Goal: Information Seeking & Learning: Get advice/opinions

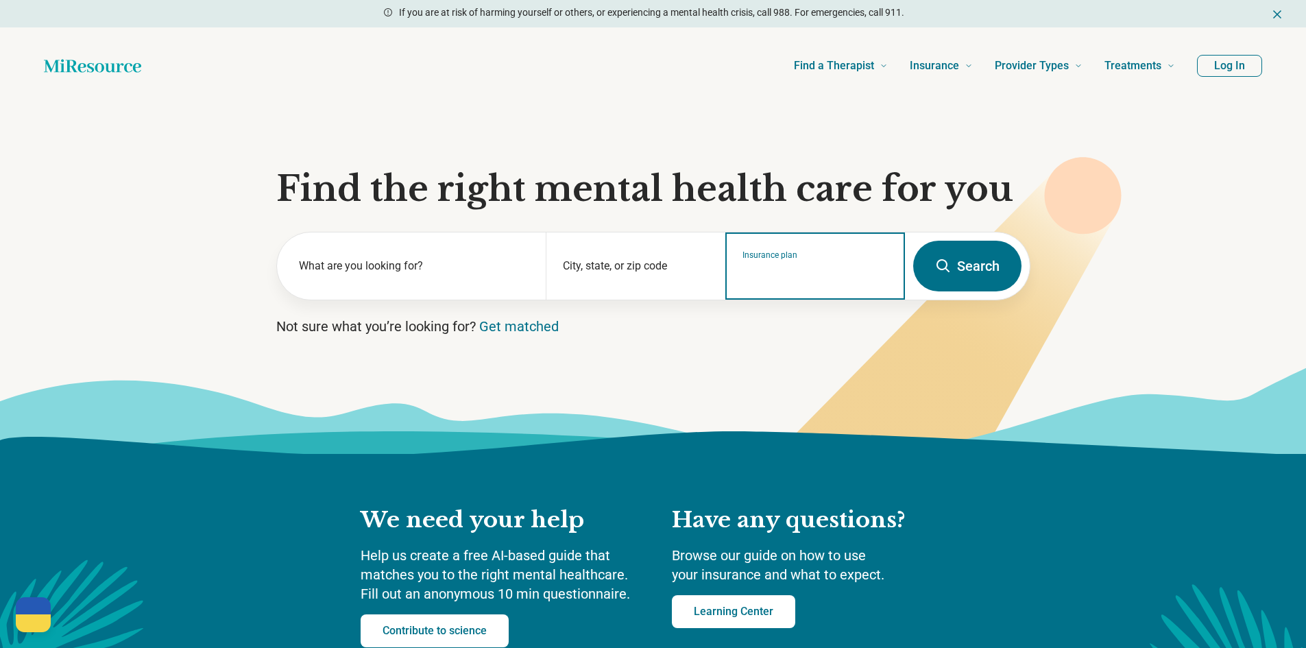
click at [773, 281] on input "Insurance plan" at bounding box center [815, 275] width 146 height 16
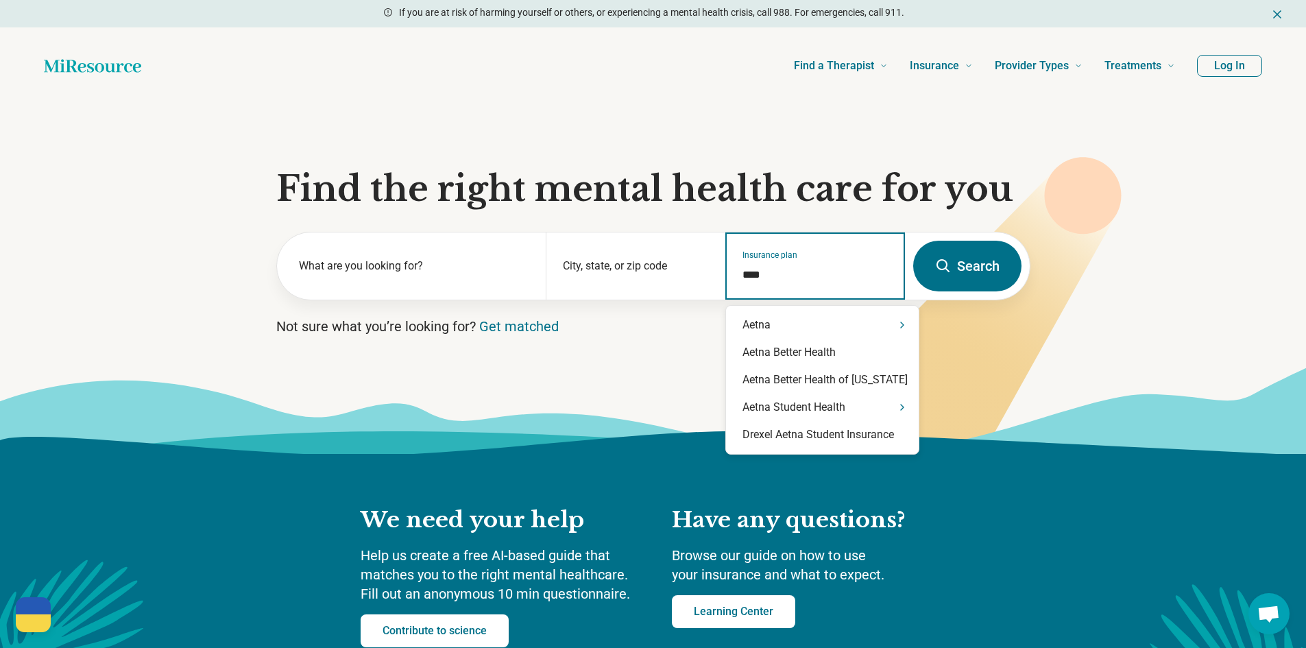
type input "*****"
click at [778, 318] on div "Aetna" at bounding box center [822, 324] width 193 height 27
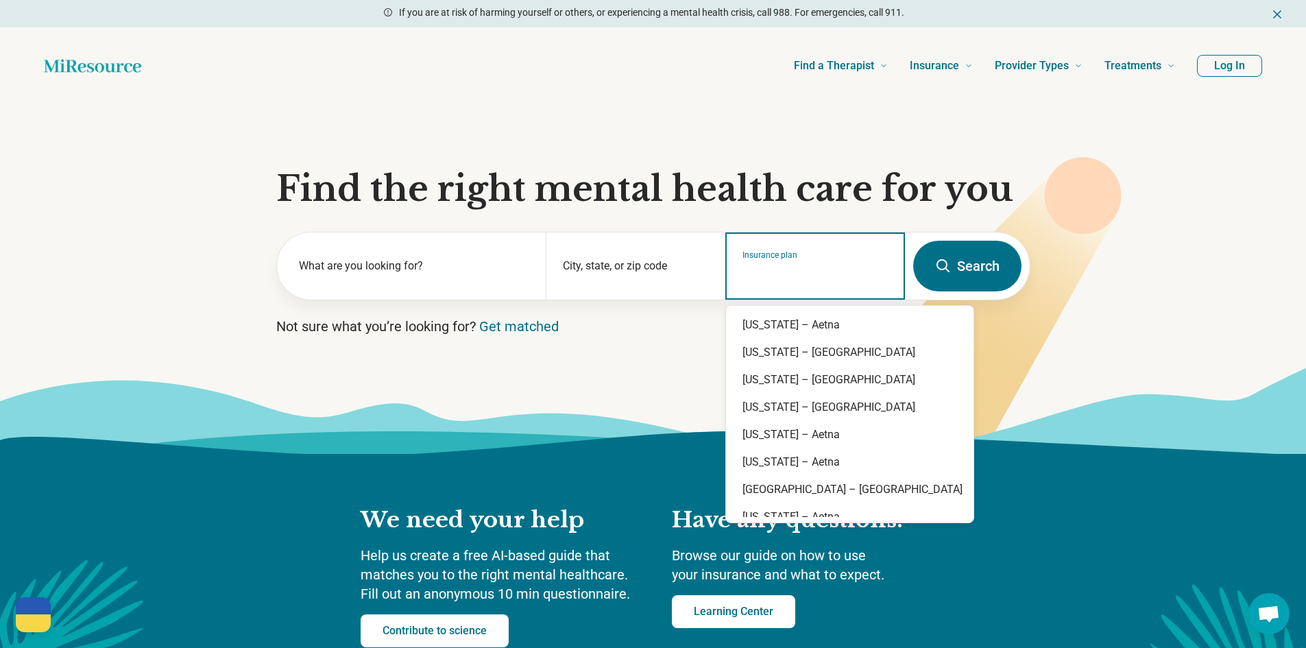
scroll to position [1097, 0]
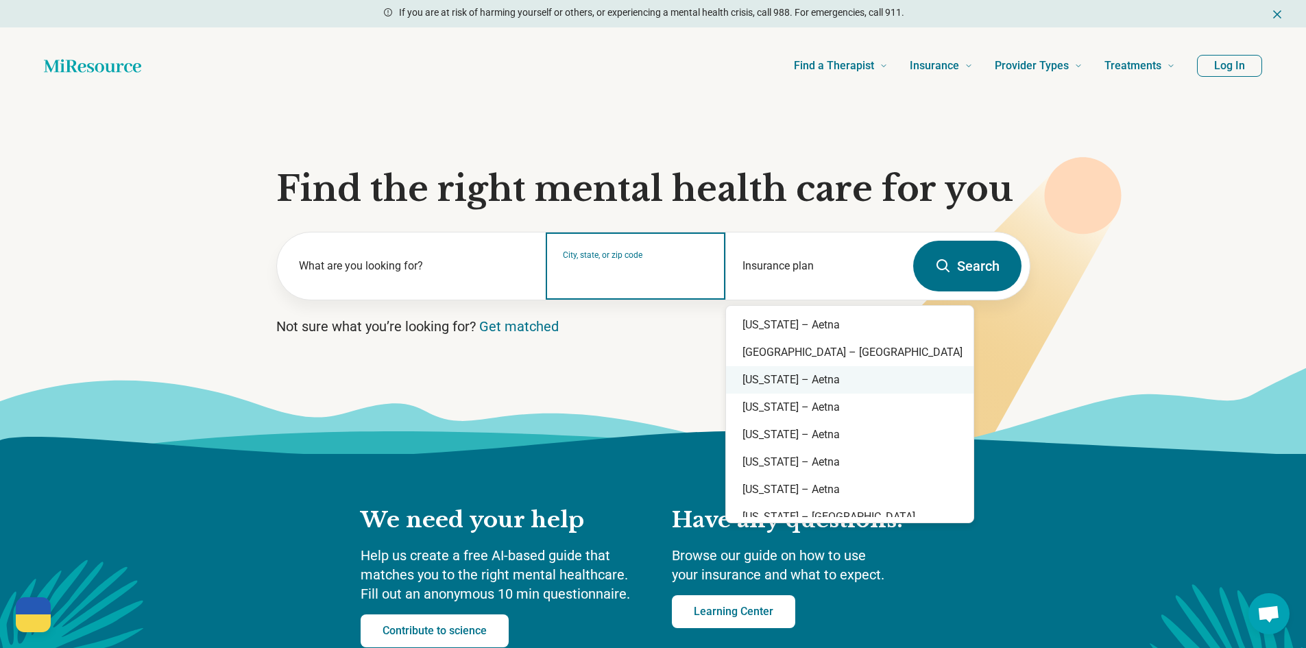
click at [642, 272] on input "City, state, or zip code" at bounding box center [636, 275] width 146 height 16
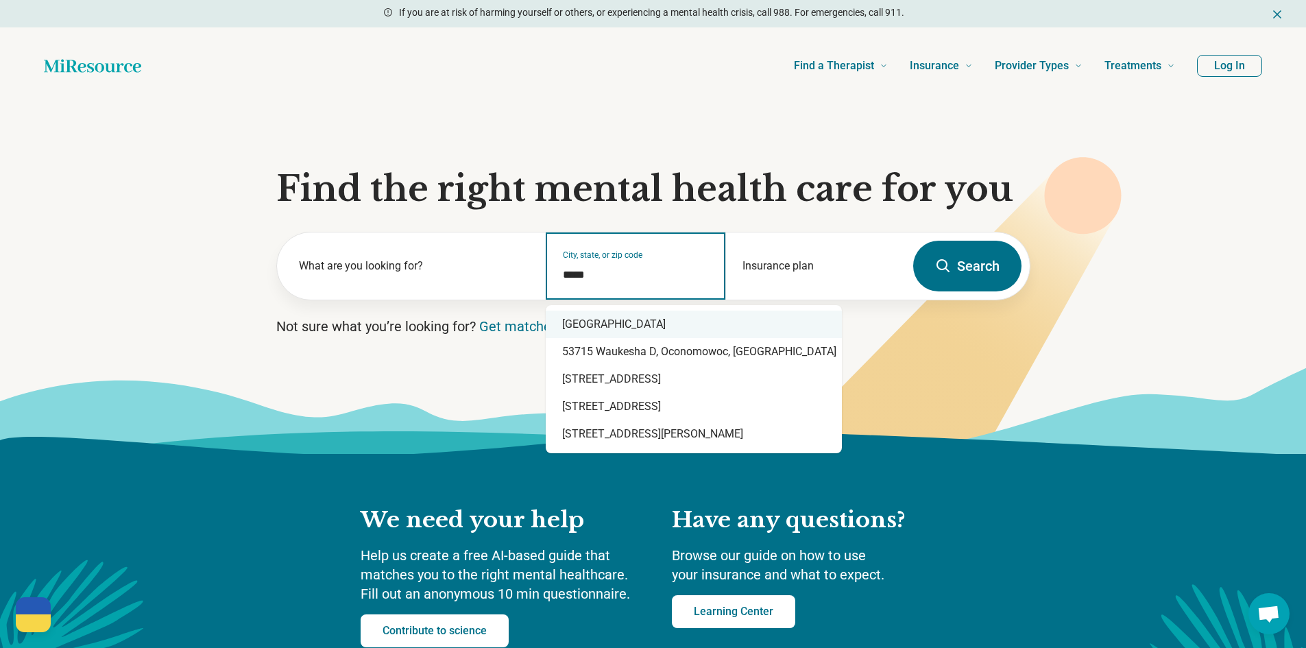
click at [656, 322] on div "[GEOGRAPHIC_DATA]" at bounding box center [694, 324] width 296 height 27
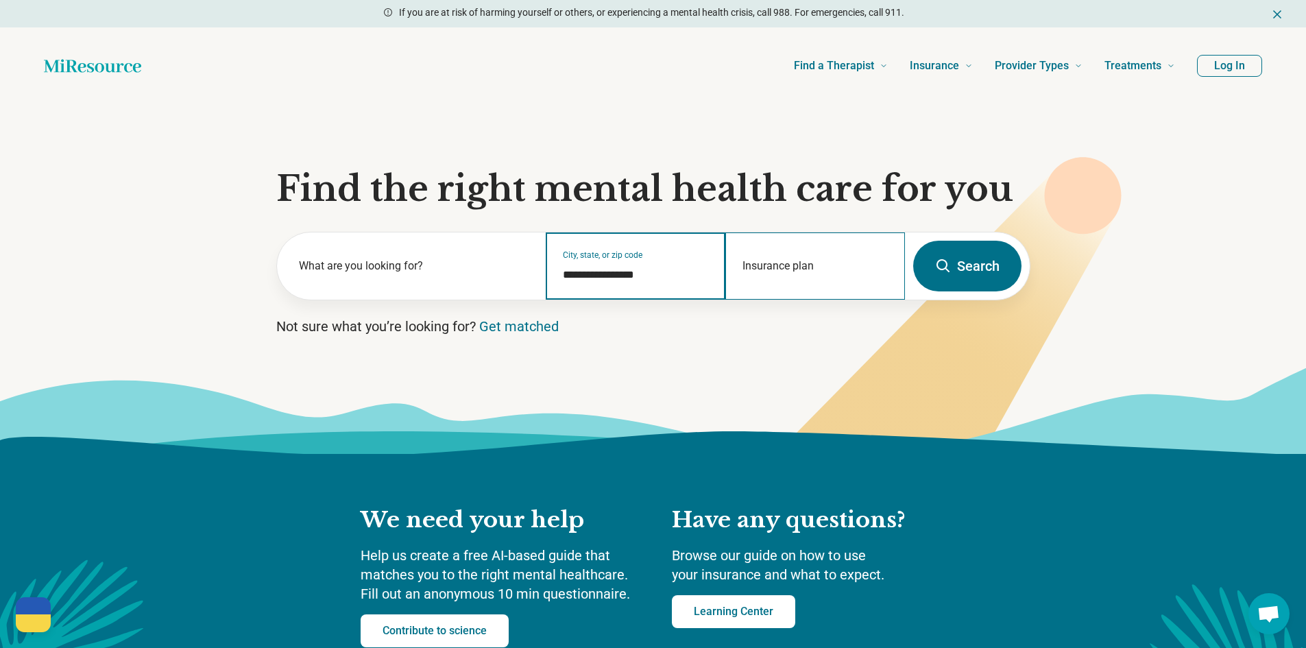
type input "**********"
click at [883, 255] on div "Insurance plan" at bounding box center [815, 265] width 180 height 67
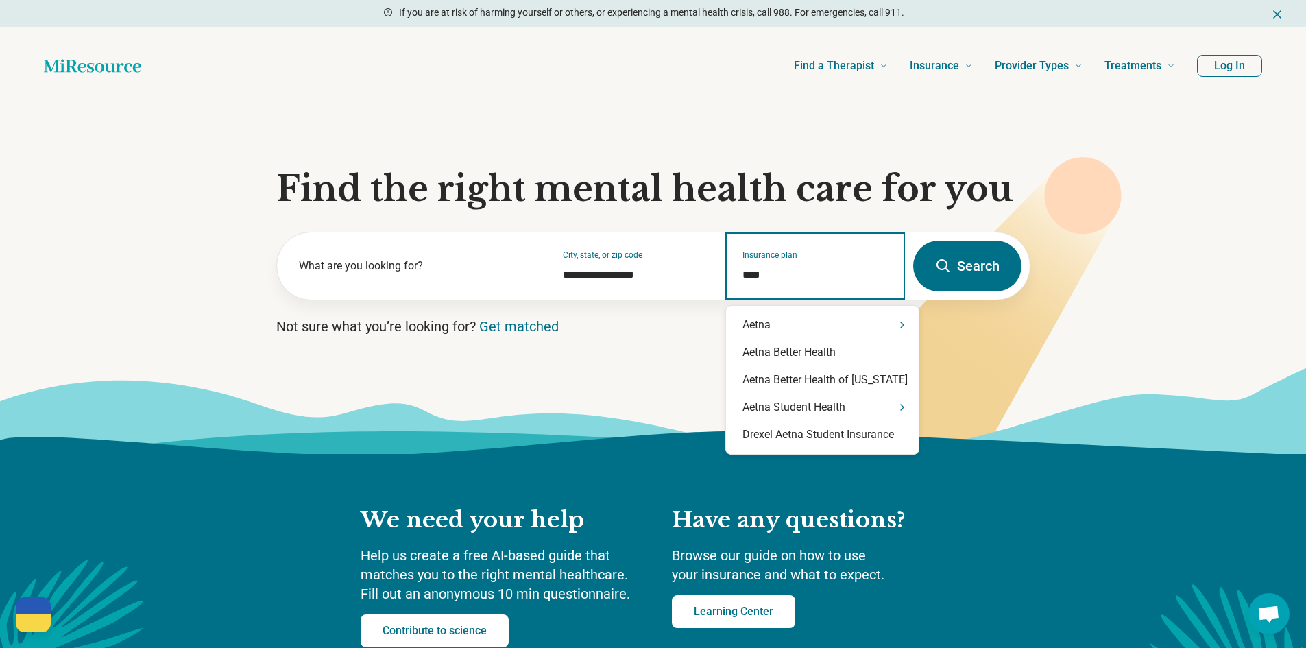
type input "*****"
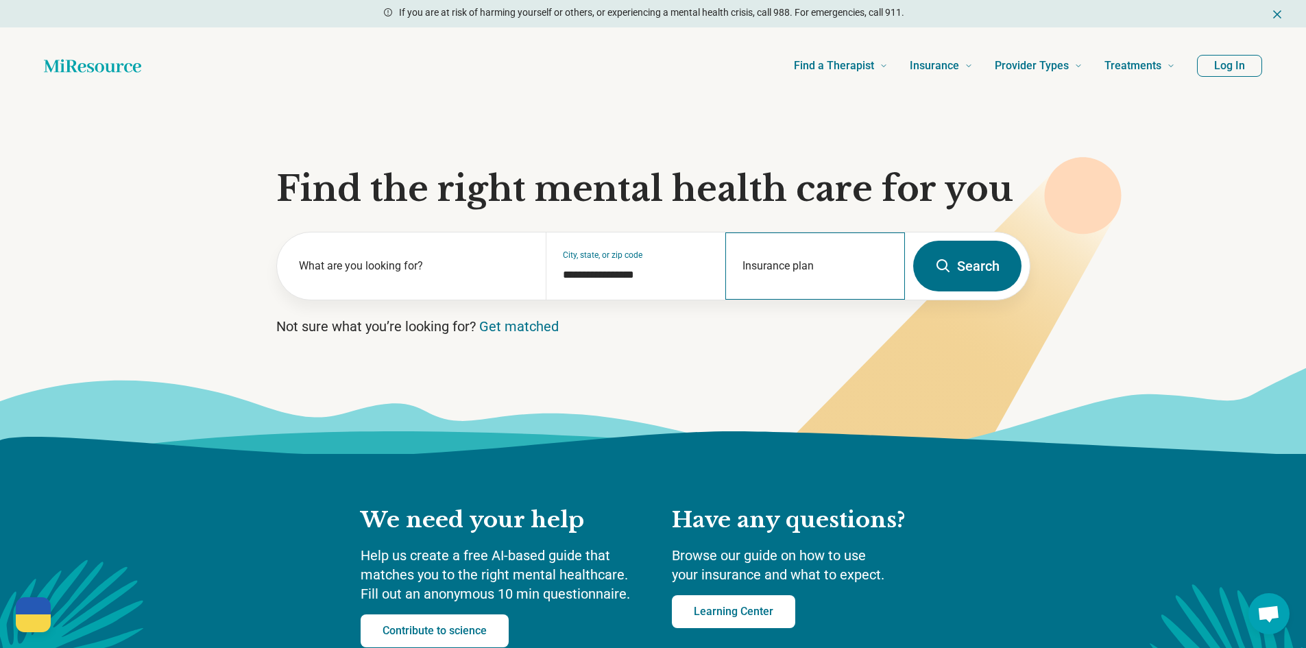
click at [819, 293] on div "Insurance plan" at bounding box center [815, 265] width 180 height 67
click at [853, 250] on div "Insurance plan" at bounding box center [815, 265] width 180 height 67
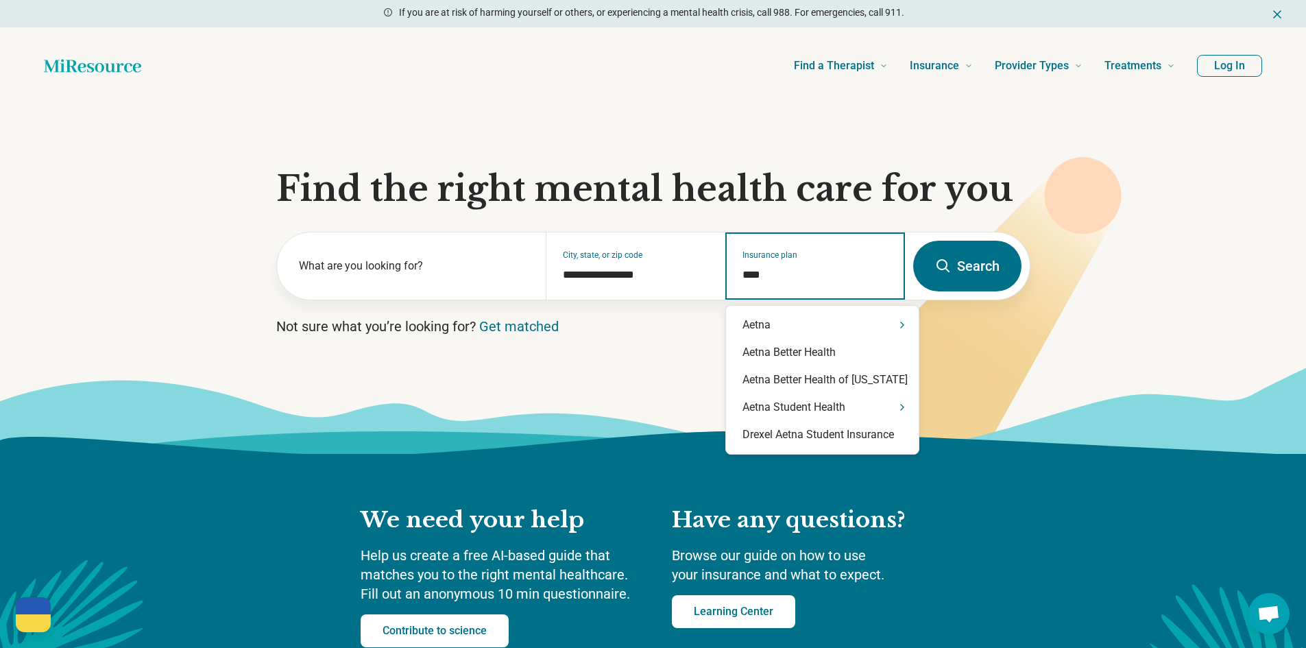
type input "*****"
click at [875, 324] on div "Aetna" at bounding box center [822, 324] width 193 height 27
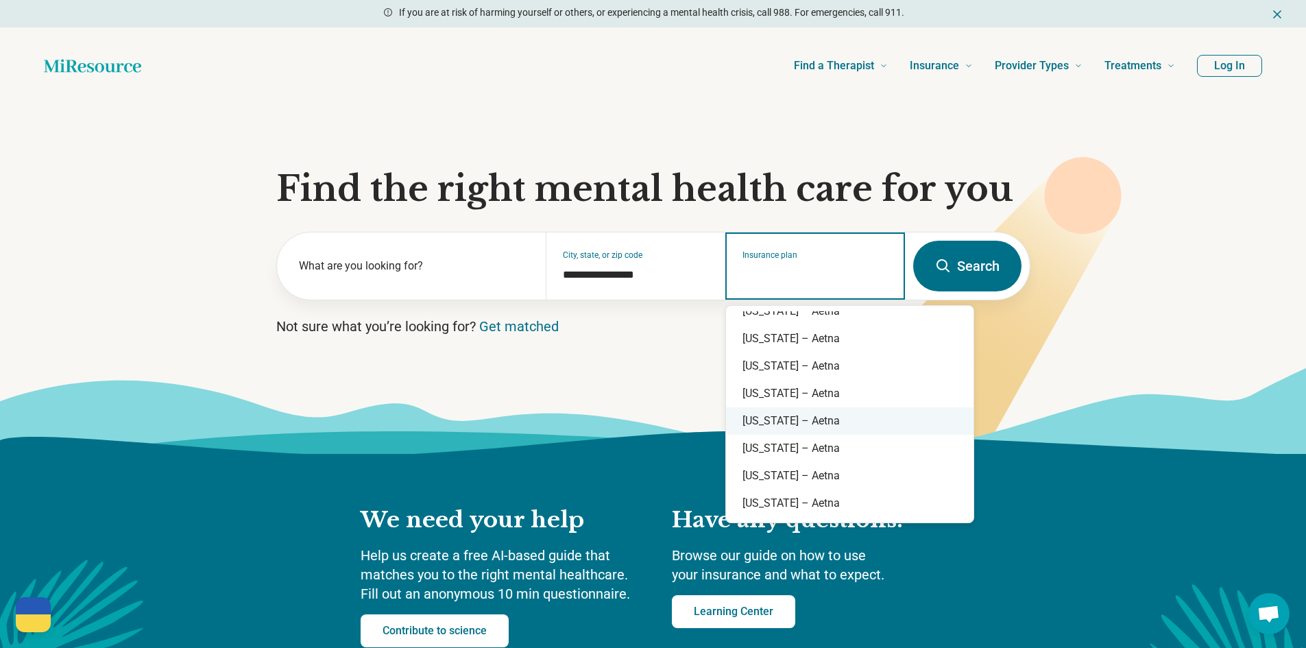
scroll to position [219, 0]
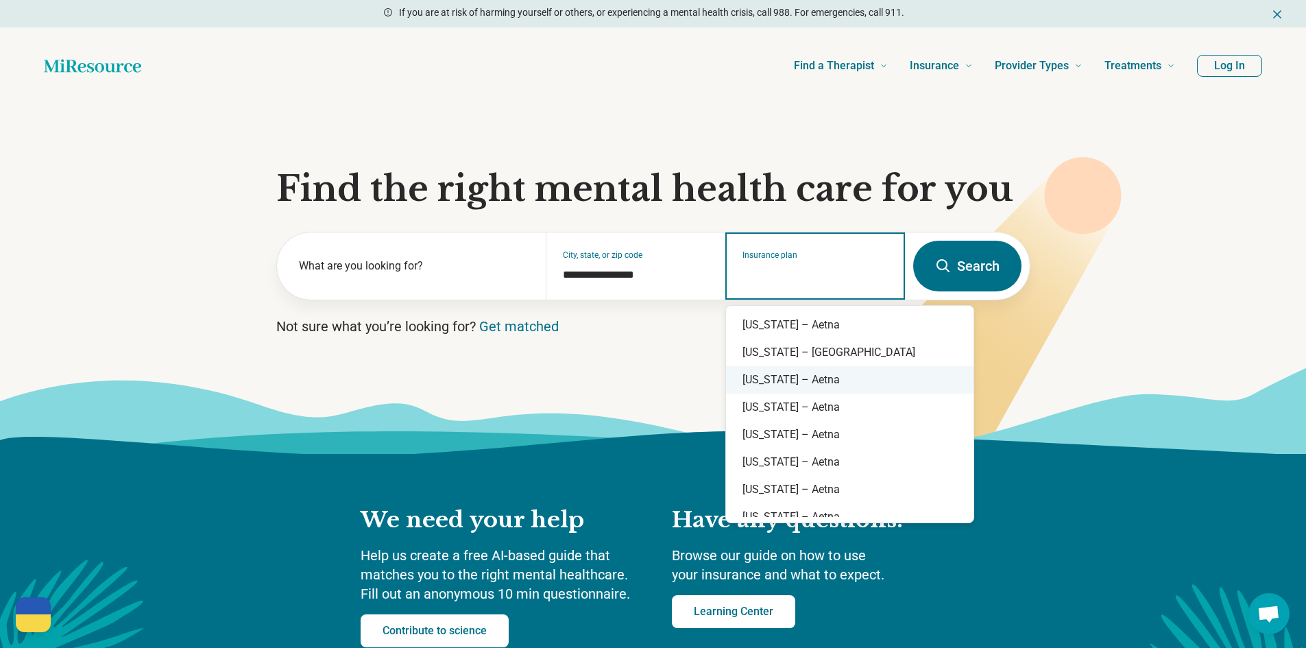
click at [803, 379] on div "[US_STATE] – Aetna" at bounding box center [849, 379] width 247 height 27
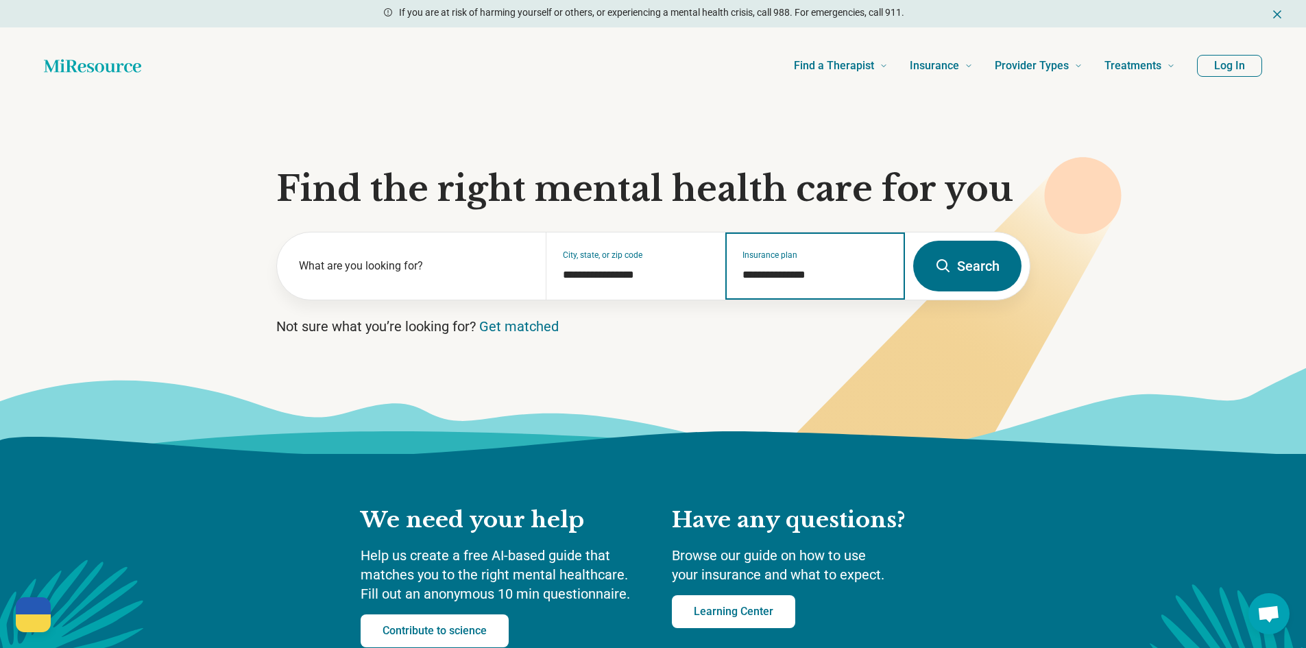
type input "**********"
click at [989, 273] on button "Search" at bounding box center [967, 266] width 108 height 51
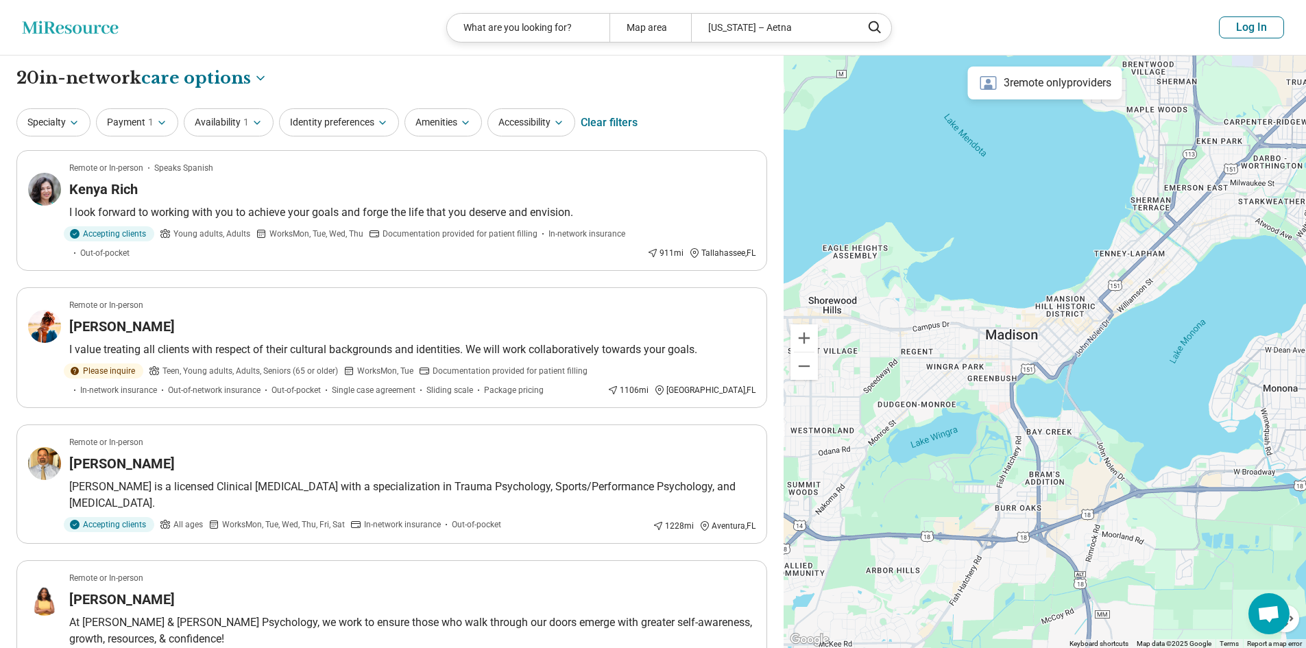
drag, startPoint x: 1004, startPoint y: 308, endPoint x: 1062, endPoint y: 354, distance: 73.7
click at [1062, 354] on div at bounding box center [1045, 352] width 522 height 593
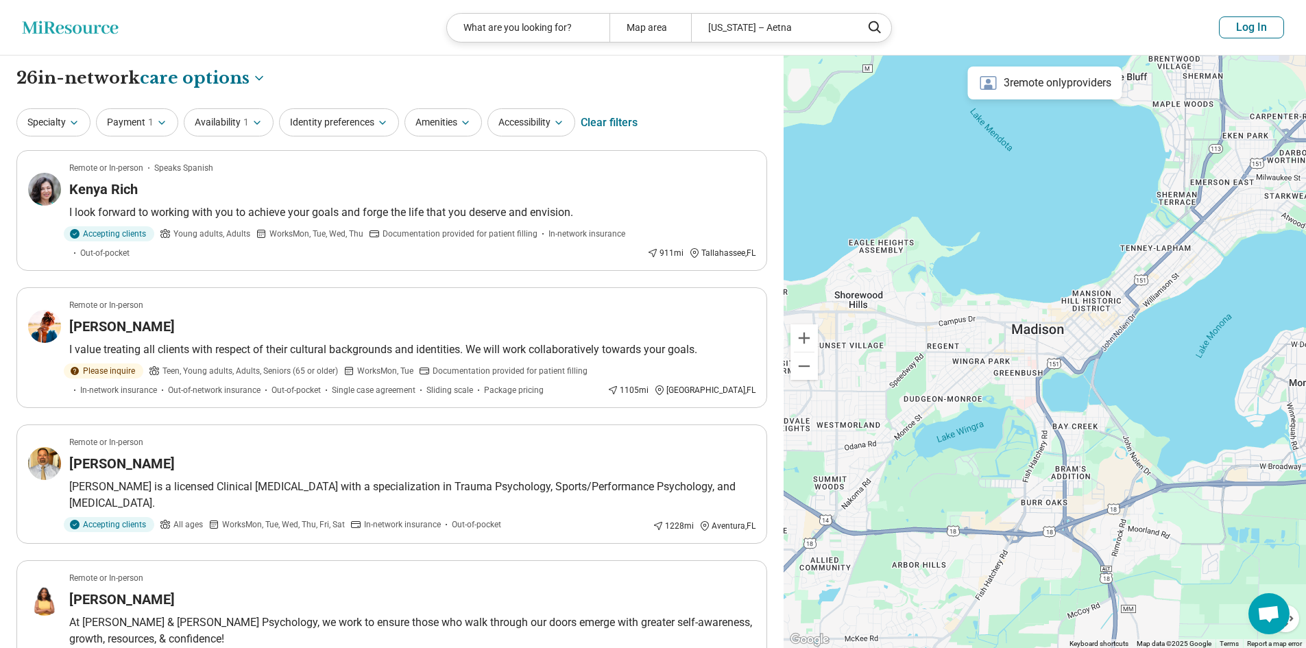
drag, startPoint x: 995, startPoint y: 374, endPoint x: 1072, endPoint y: 435, distance: 98.1
click at [1076, 441] on div at bounding box center [1045, 352] width 522 height 593
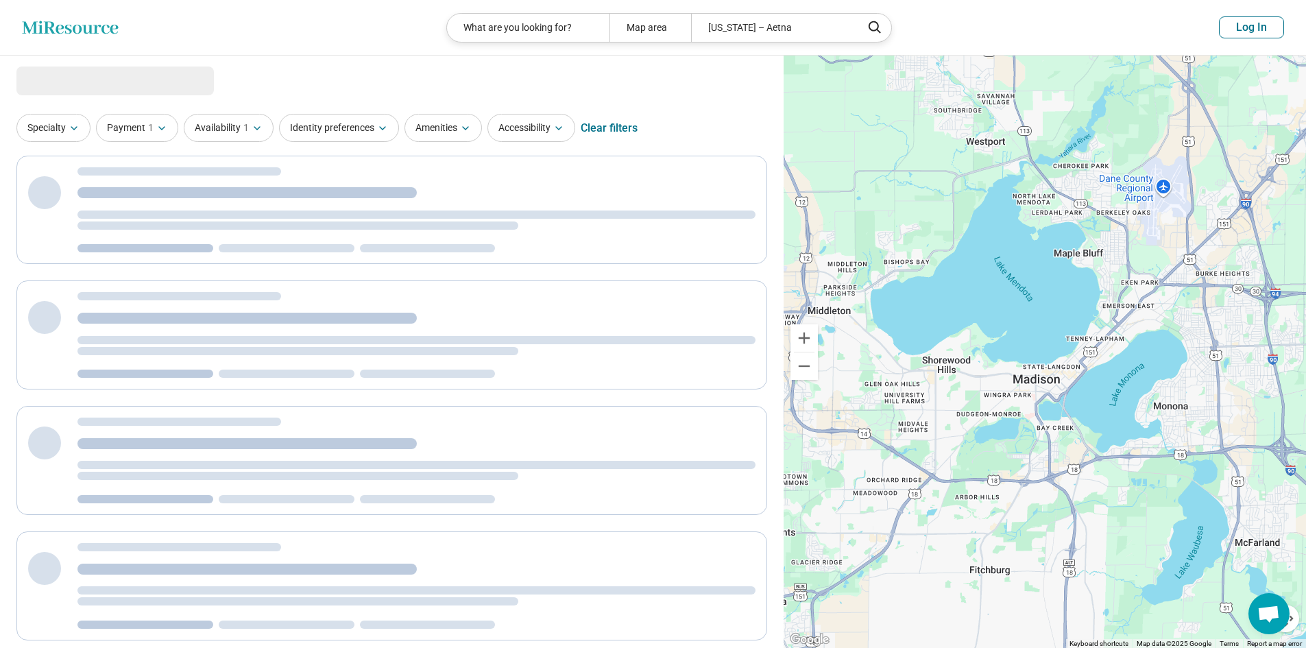
select select "***"
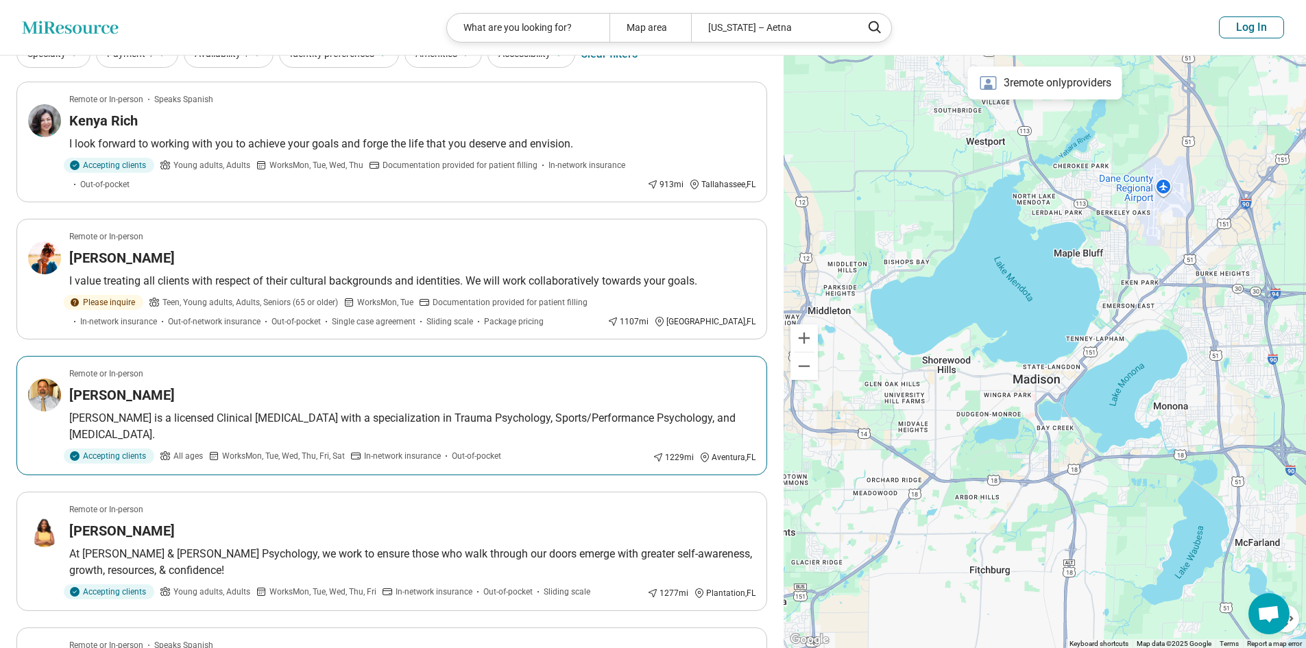
scroll to position [206, 0]
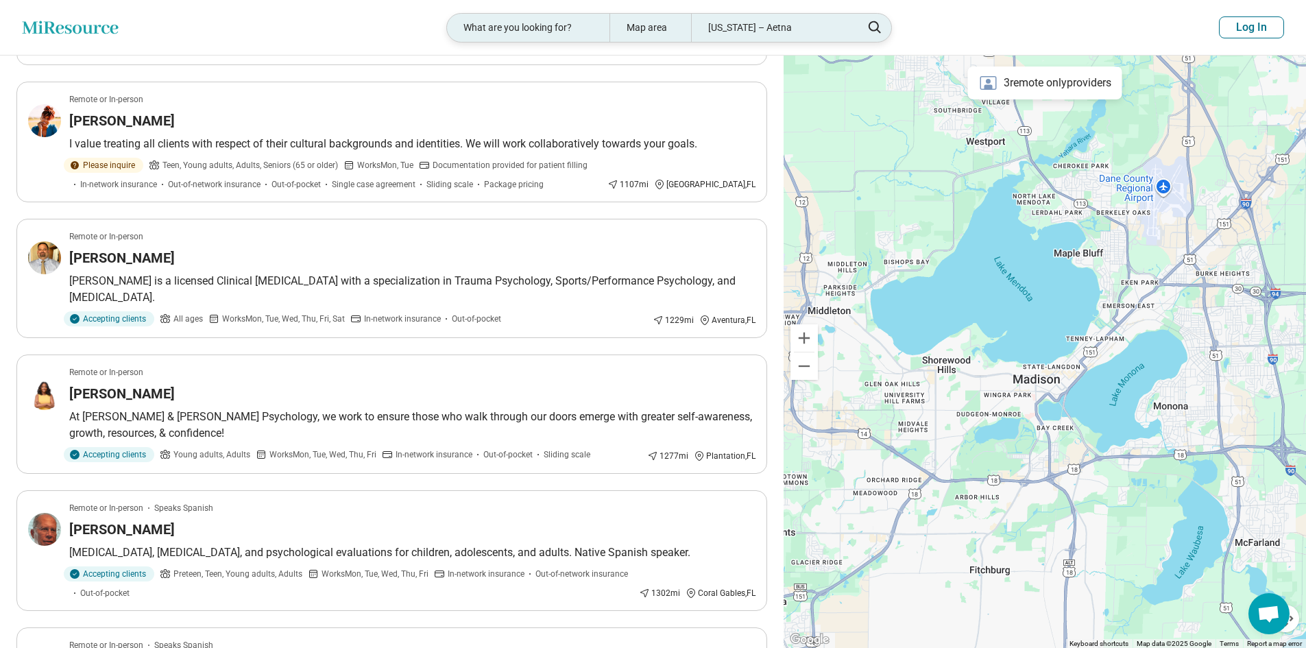
click at [774, 29] on div "[US_STATE] – Aetna" at bounding box center [772, 28] width 162 height 28
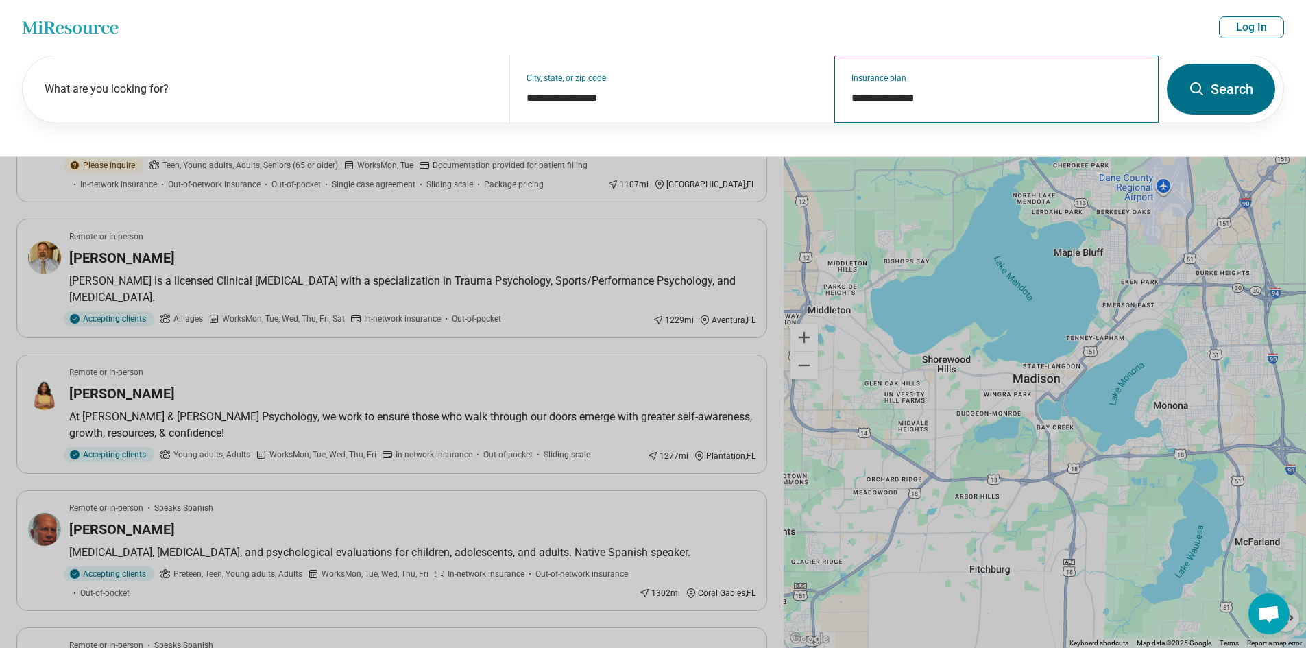
click at [959, 107] on div "**********" at bounding box center [996, 89] width 324 height 67
drag, startPoint x: 958, startPoint y: 104, endPoint x: 784, endPoint y: 104, distance: 173.4
click at [784, 104] on div "**********" at bounding box center [591, 89] width 1136 height 67
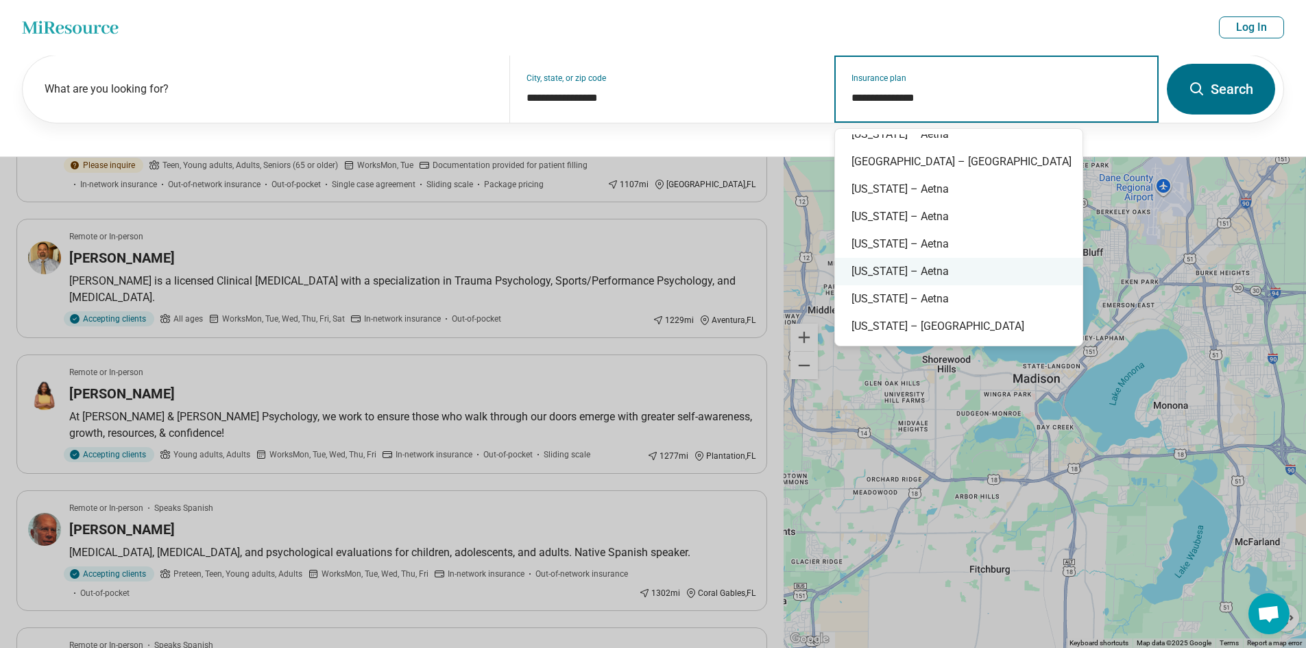
scroll to position [274, 0]
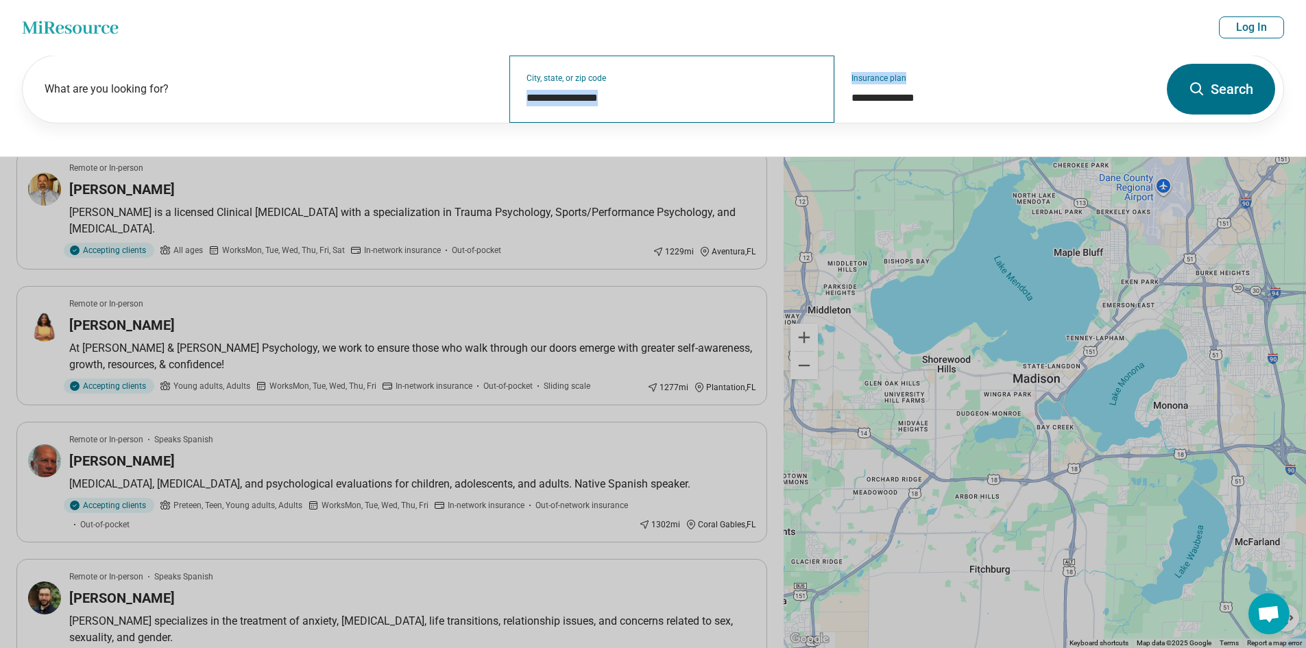
drag, startPoint x: 942, startPoint y: 85, endPoint x: 816, endPoint y: 95, distance: 126.5
click at [816, 95] on div "**********" at bounding box center [591, 89] width 1136 height 67
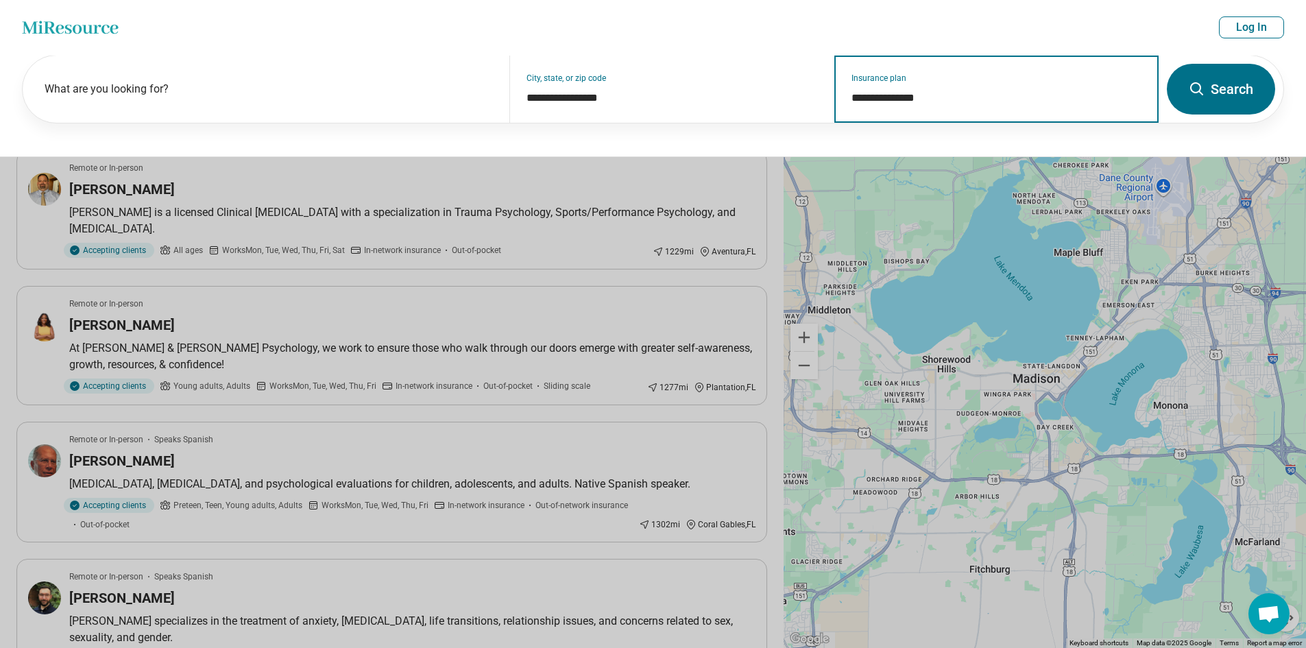
click at [950, 98] on input "**********" at bounding box center [996, 98] width 291 height 16
drag, startPoint x: 950, startPoint y: 98, endPoint x: 823, endPoint y: 98, distance: 127.5
click at [823, 98] on div "**********" at bounding box center [591, 89] width 1136 height 67
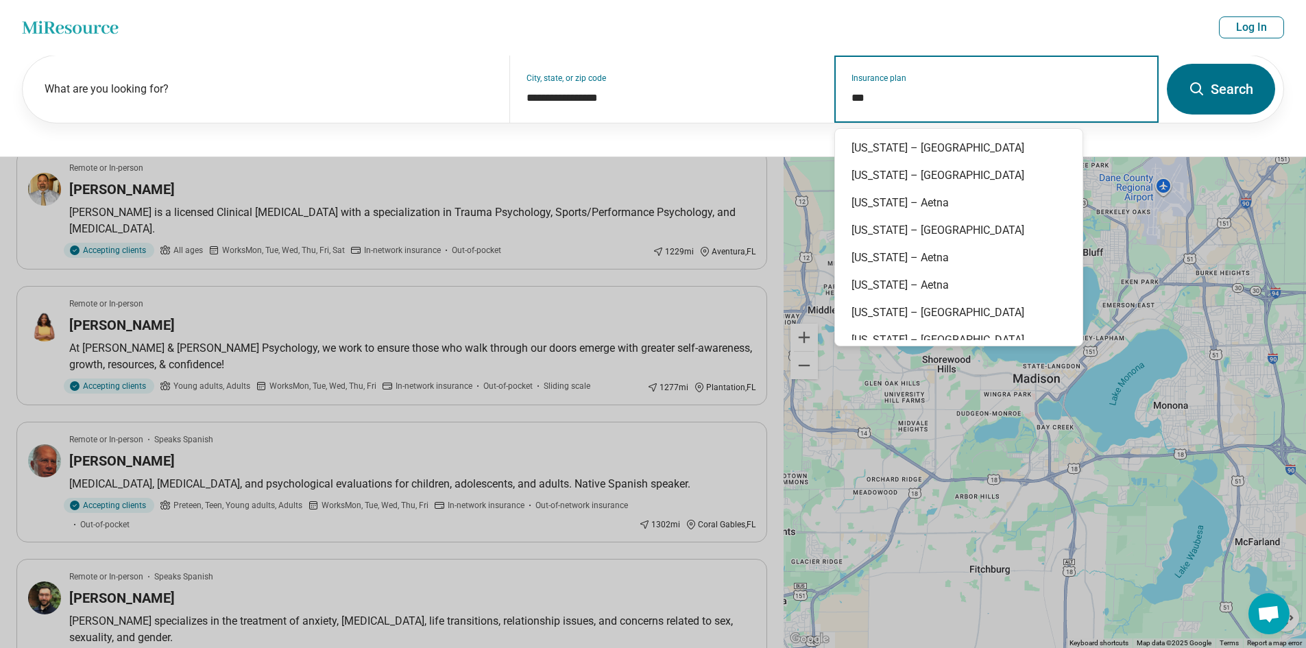
scroll to position [1097, 0]
click at [944, 314] on div "[US_STATE] – Aetna" at bounding box center [958, 312] width 247 height 27
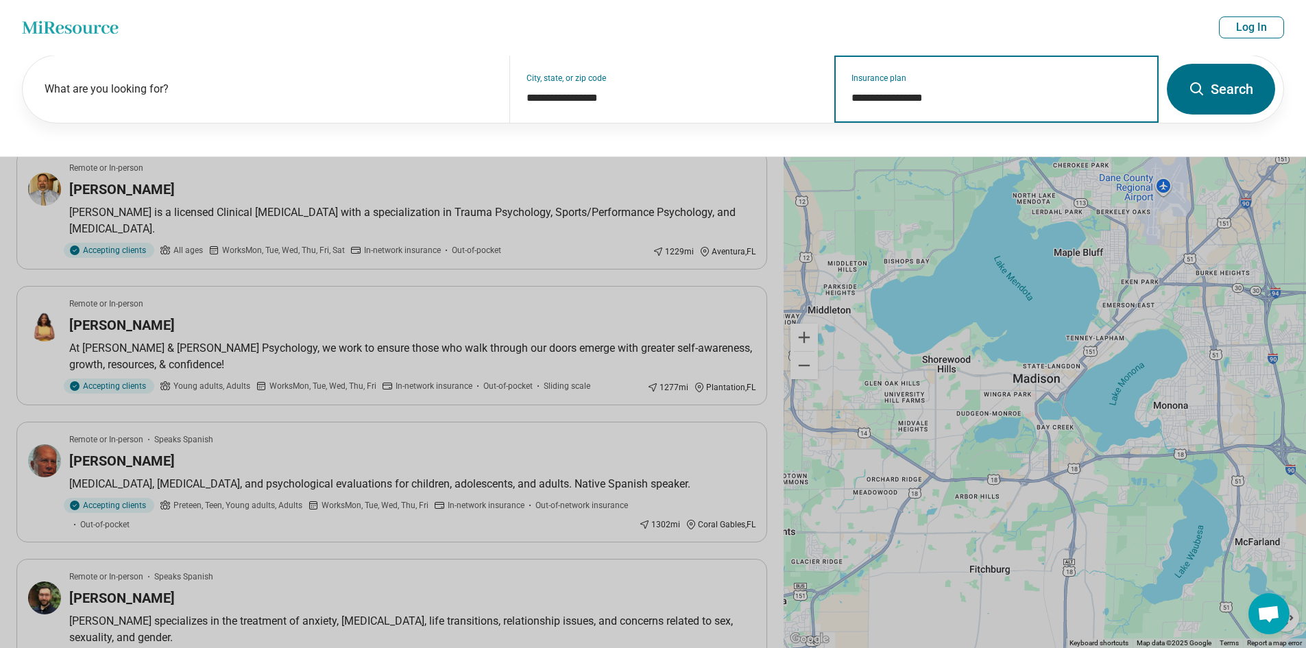
type input "**********"
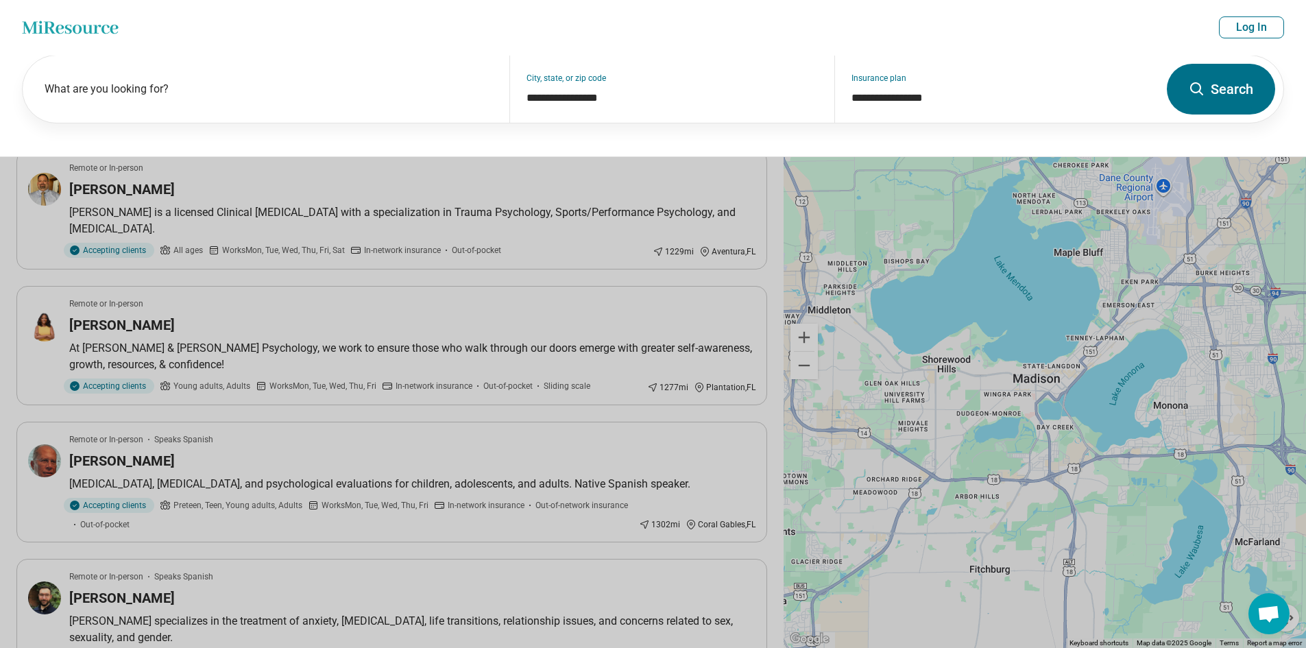
click at [1255, 75] on button "Search" at bounding box center [1221, 89] width 108 height 51
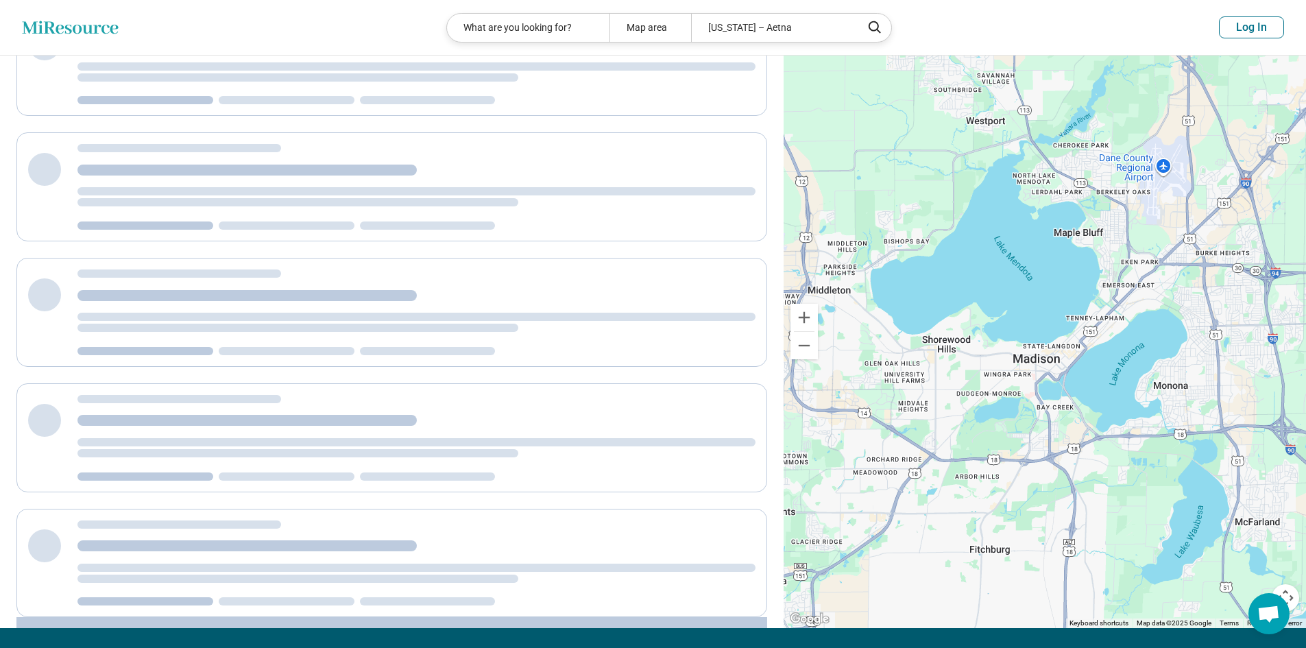
scroll to position [0, 0]
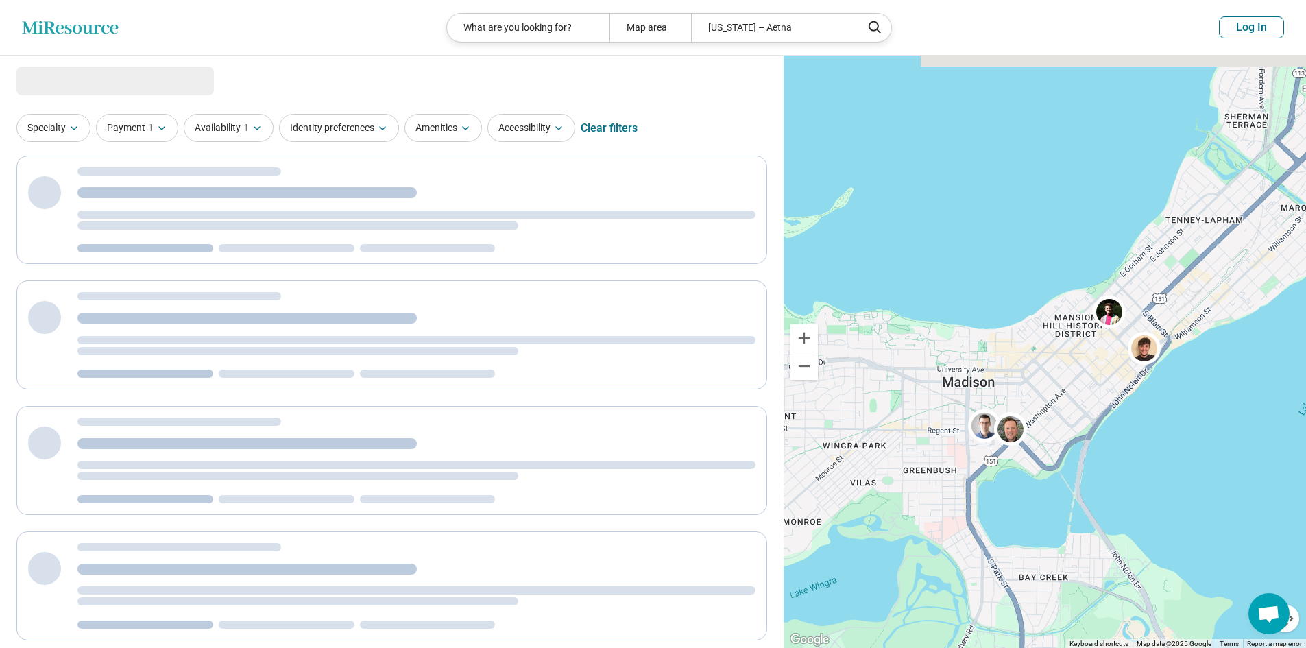
drag, startPoint x: 1015, startPoint y: 339, endPoint x: 1146, endPoint y: 426, distance: 157.1
click at [1185, 422] on div at bounding box center [1045, 352] width 522 height 593
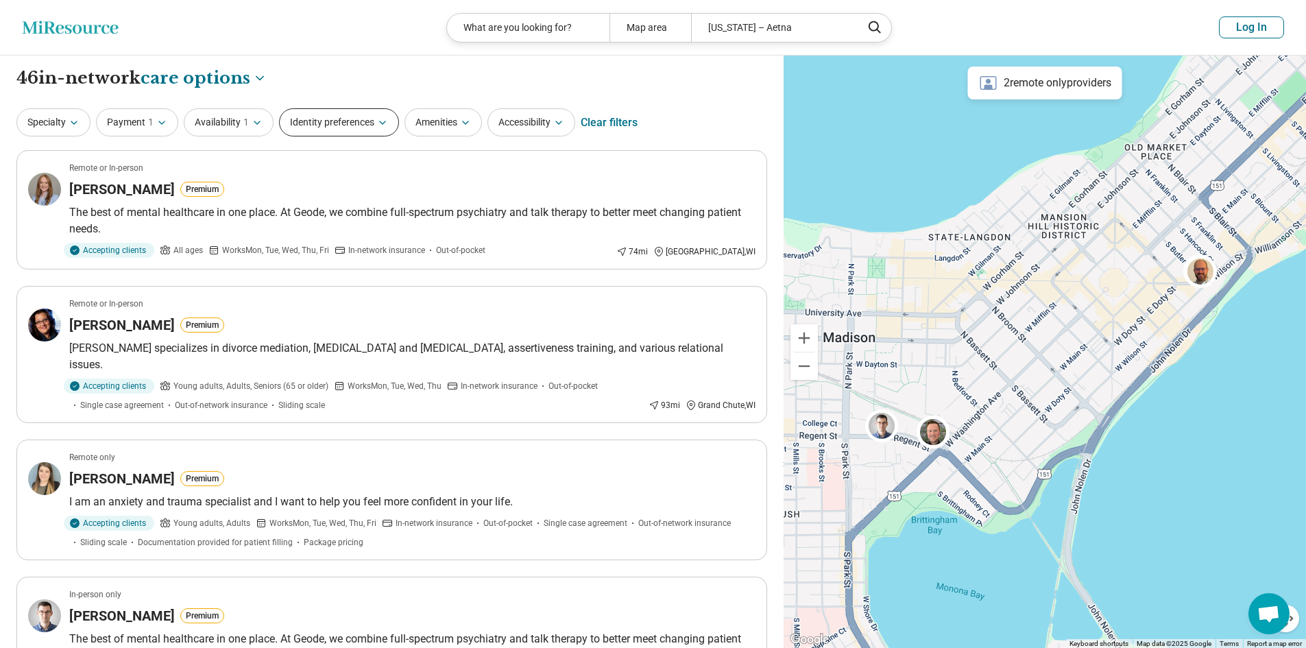
click at [313, 118] on button "Identity preferences" at bounding box center [339, 122] width 120 height 28
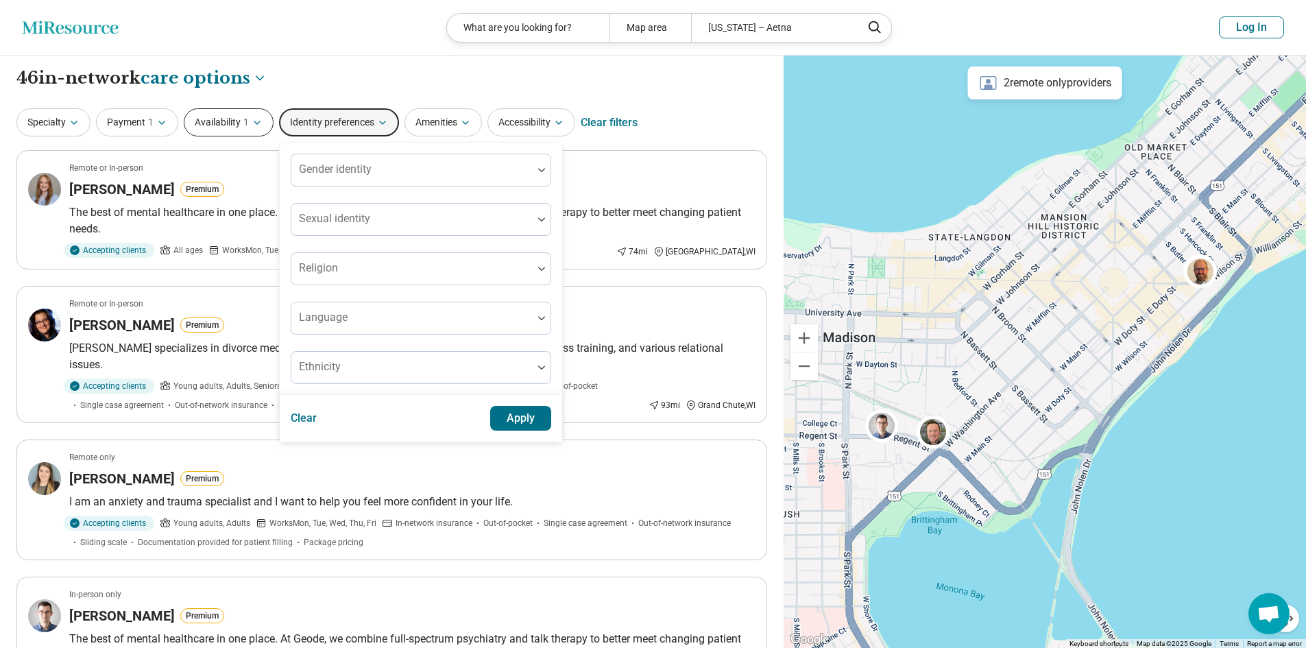
click at [224, 129] on button "Availability 1" at bounding box center [229, 122] width 90 height 28
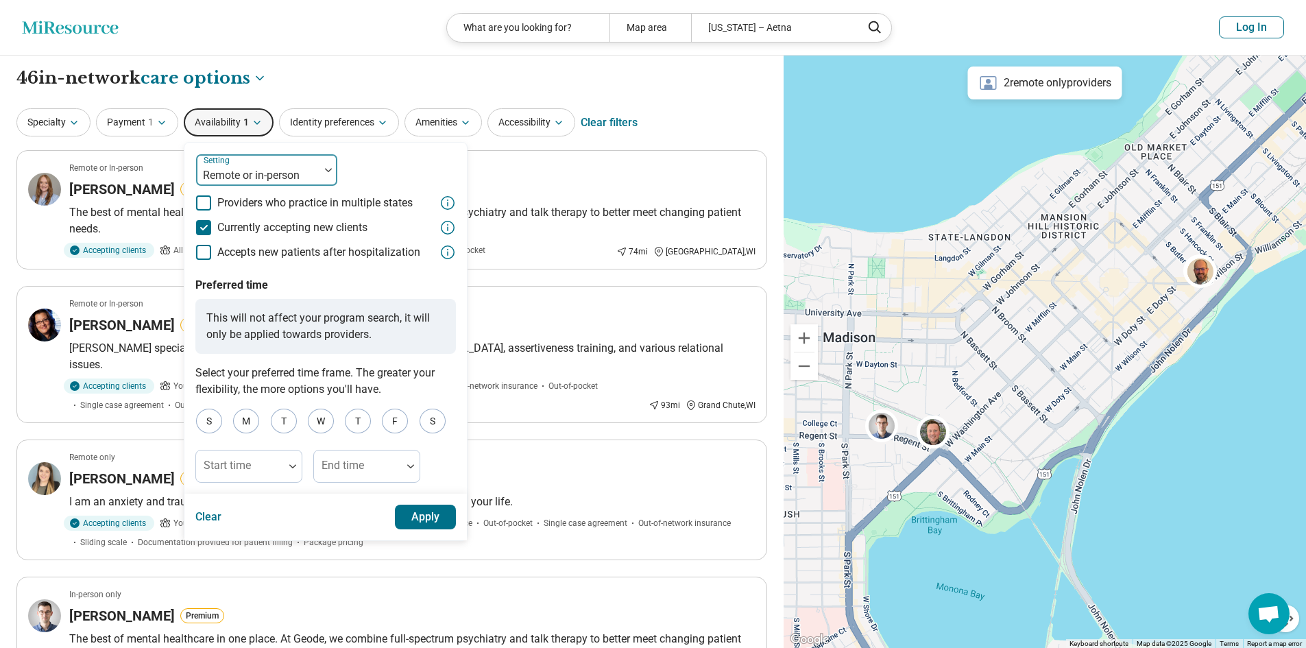
click at [238, 165] on div "Remote or in-person" at bounding box center [257, 170] width 123 height 30
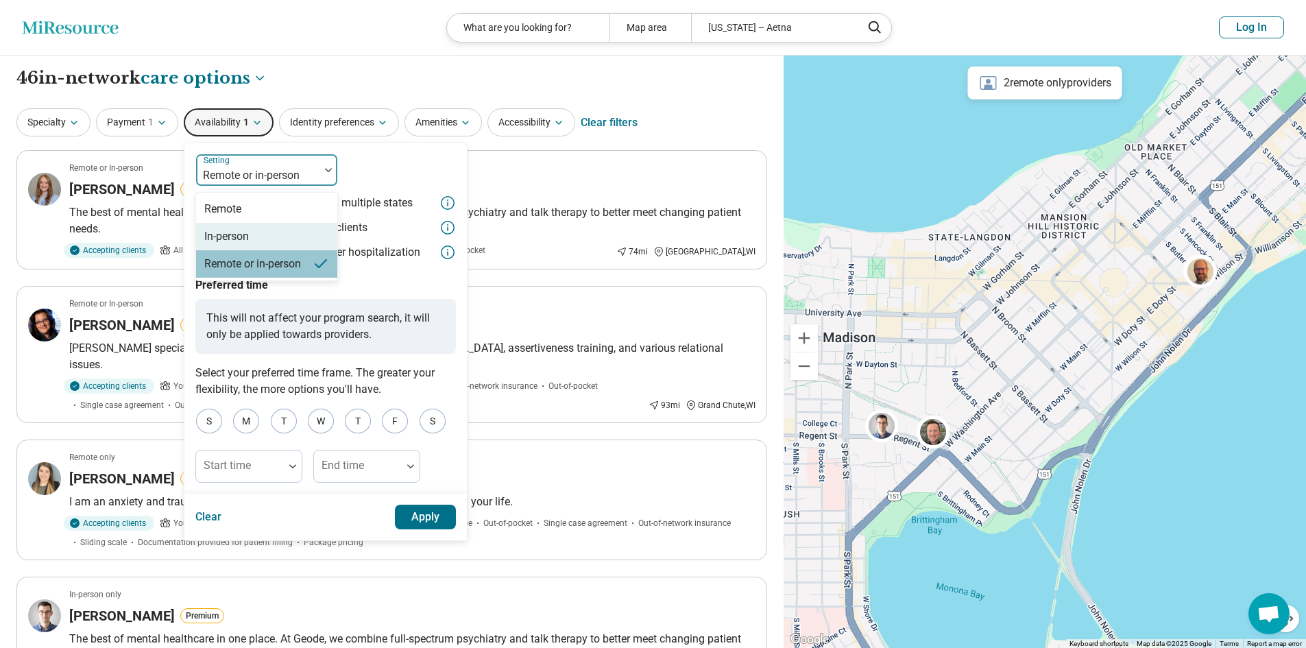
click at [239, 228] on div "In-person" at bounding box center [266, 236] width 141 height 27
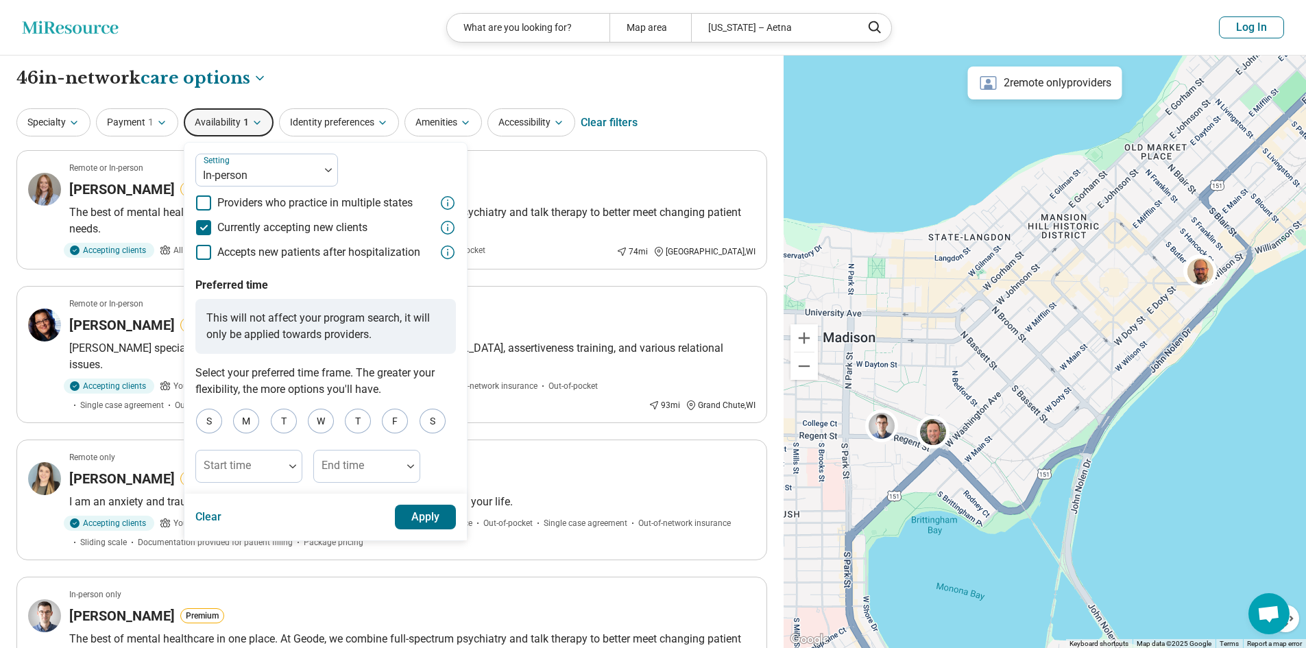
click at [446, 514] on button "Apply" at bounding box center [426, 517] width 62 height 25
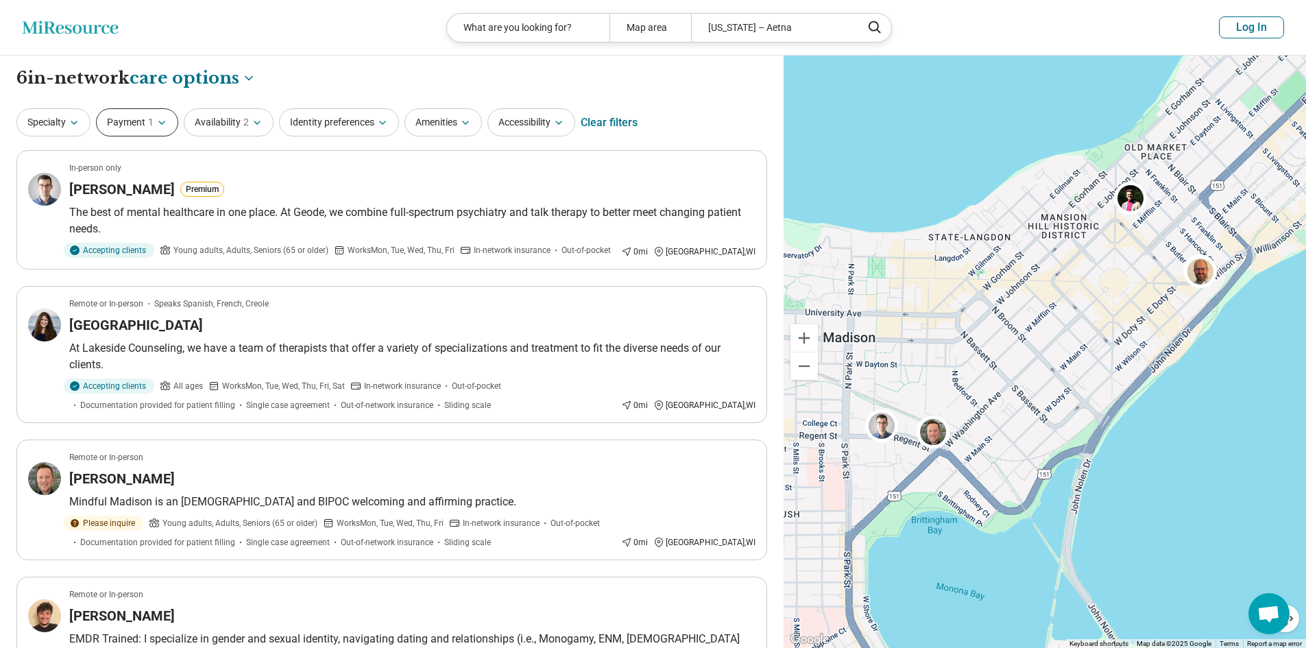
click at [162, 112] on button "Payment 1" at bounding box center [137, 122] width 82 height 28
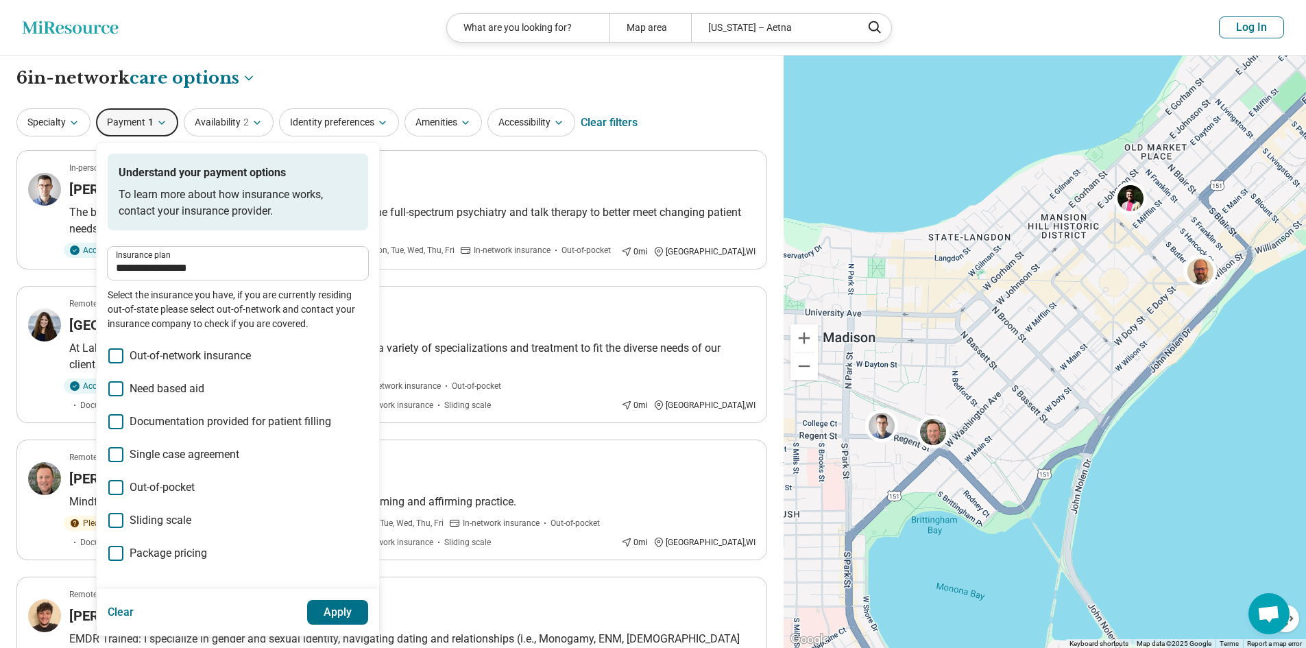
click at [162, 112] on button "Payment 1" at bounding box center [137, 122] width 82 height 28
click at [125, 119] on button "Payment 1" at bounding box center [137, 122] width 82 height 28
click at [78, 121] on icon "button" at bounding box center [74, 122] width 11 height 11
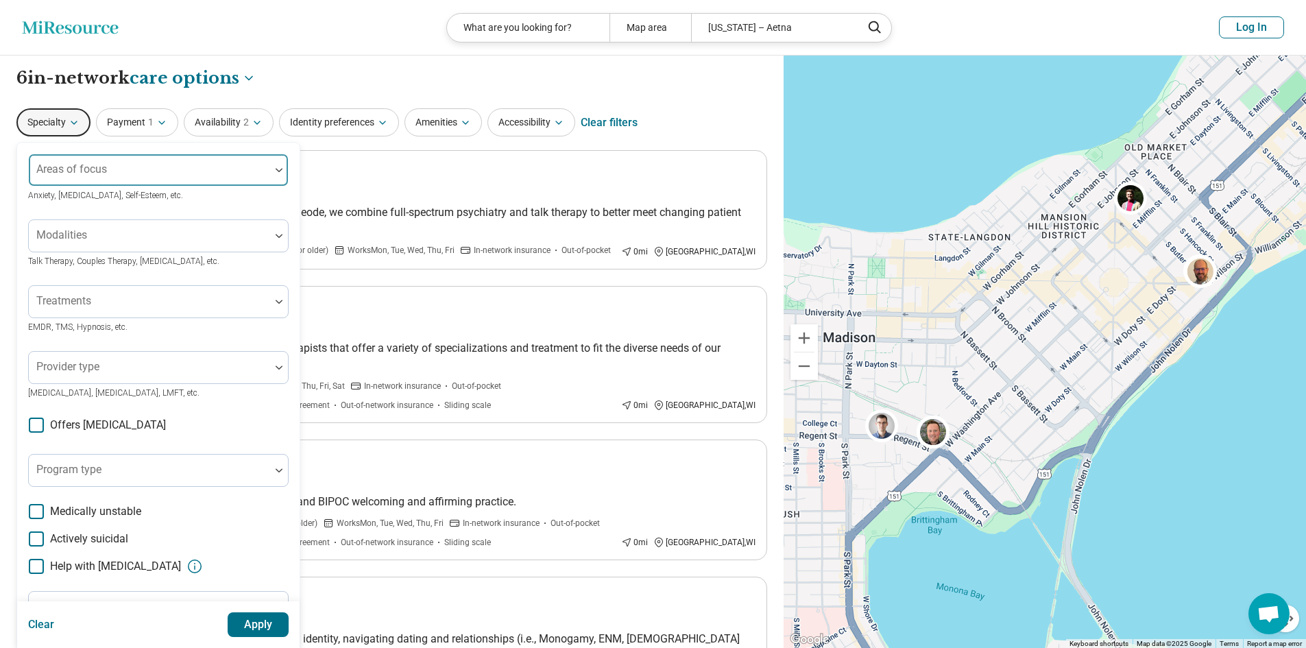
click at [100, 164] on div "Areas of focus" at bounding box center [158, 170] width 261 height 33
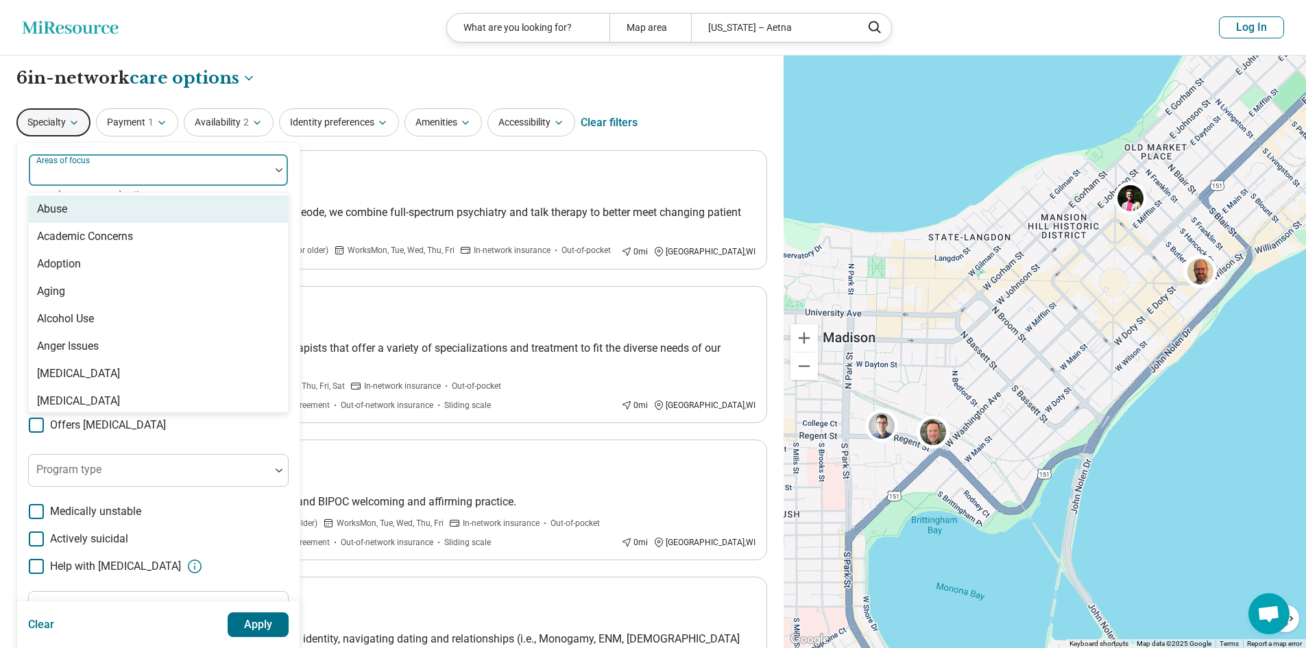
click at [152, 175] on div at bounding box center [149, 175] width 230 height 19
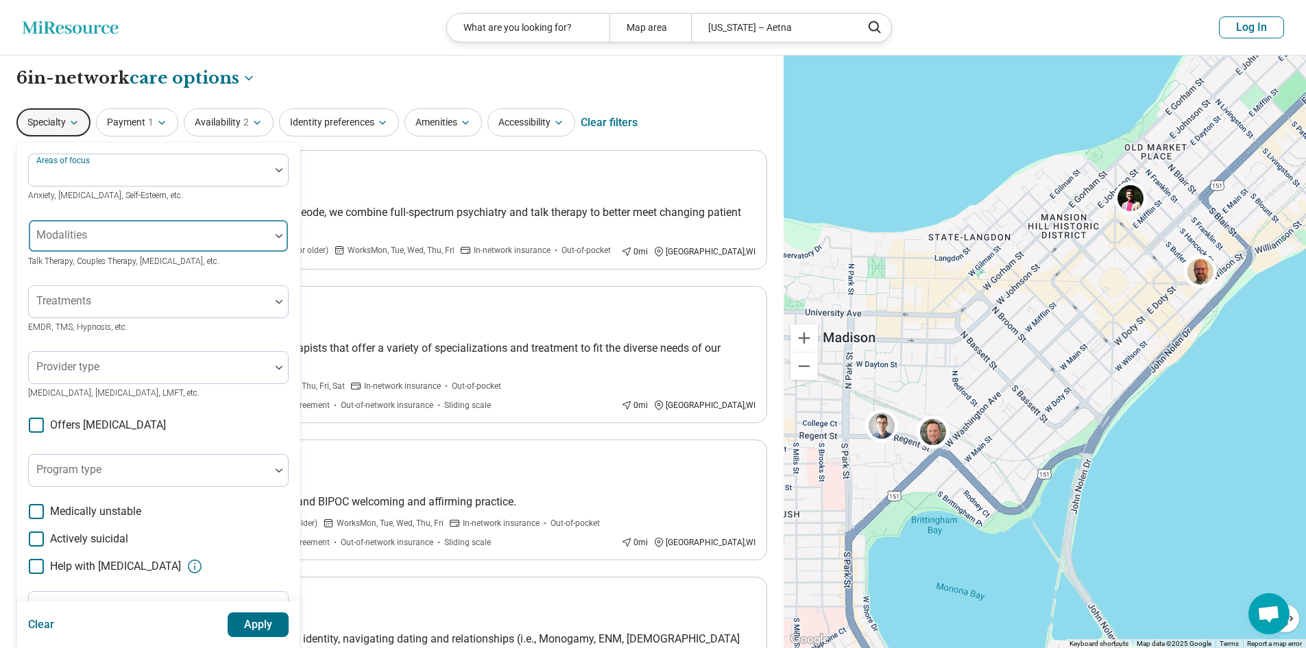
click at [149, 234] on div at bounding box center [149, 241] width 230 height 19
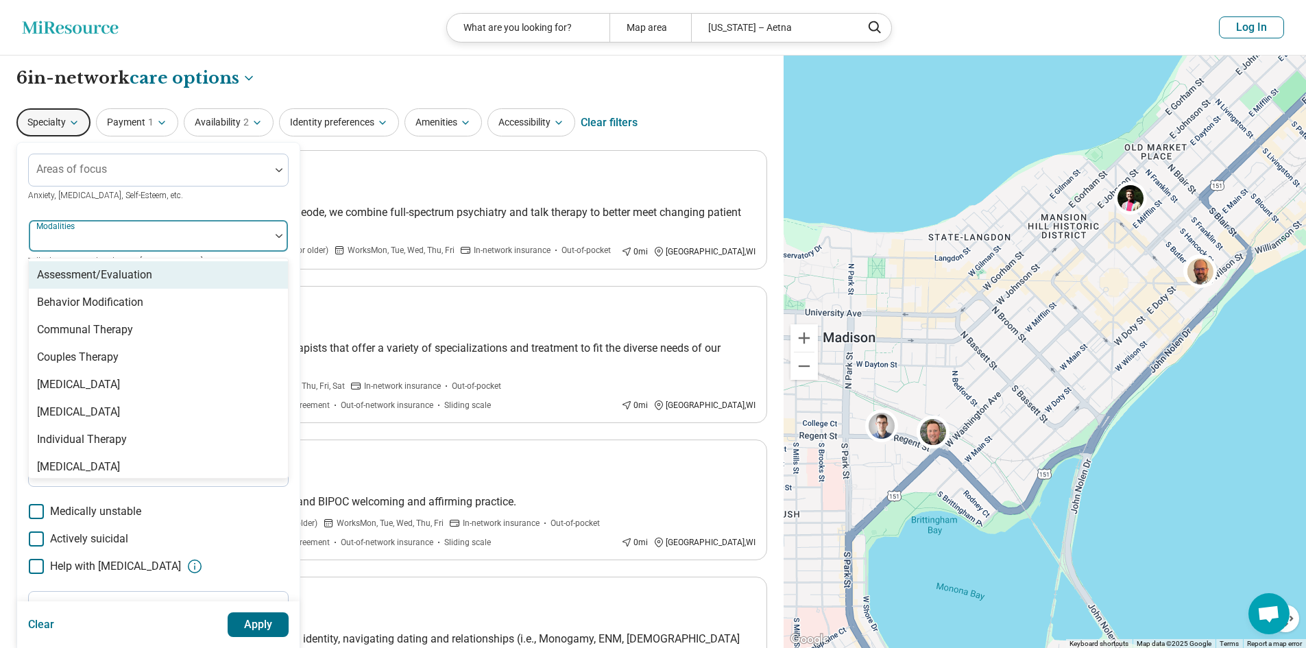
click at [178, 191] on div "Areas of focus Anxiety, [MEDICAL_DATA], Self-Esteem, etc." at bounding box center [158, 178] width 261 height 49
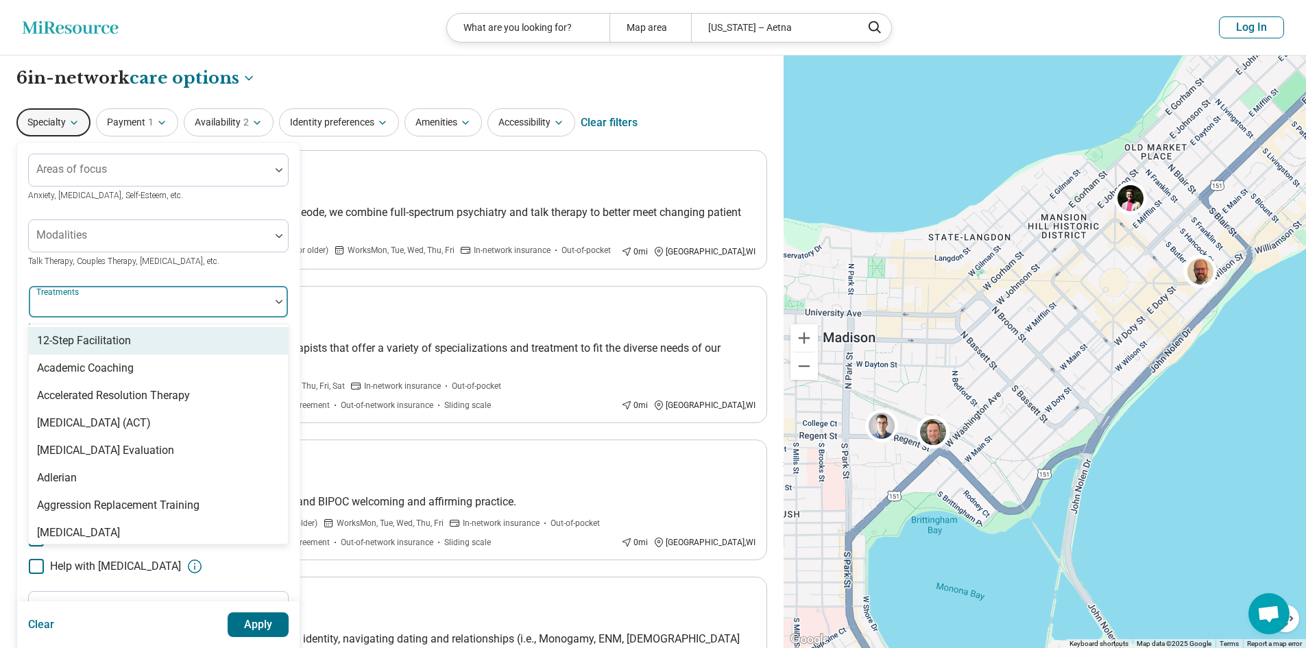
click at [168, 293] on div at bounding box center [149, 302] width 241 height 30
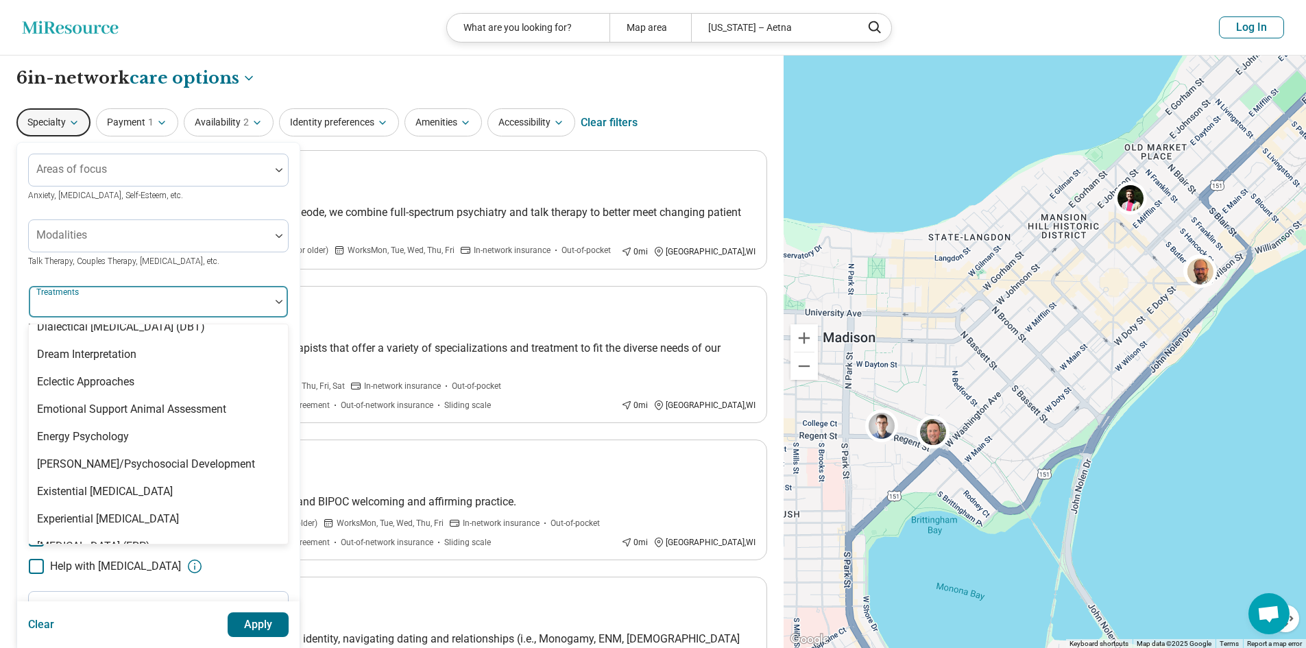
scroll to position [1028, 0]
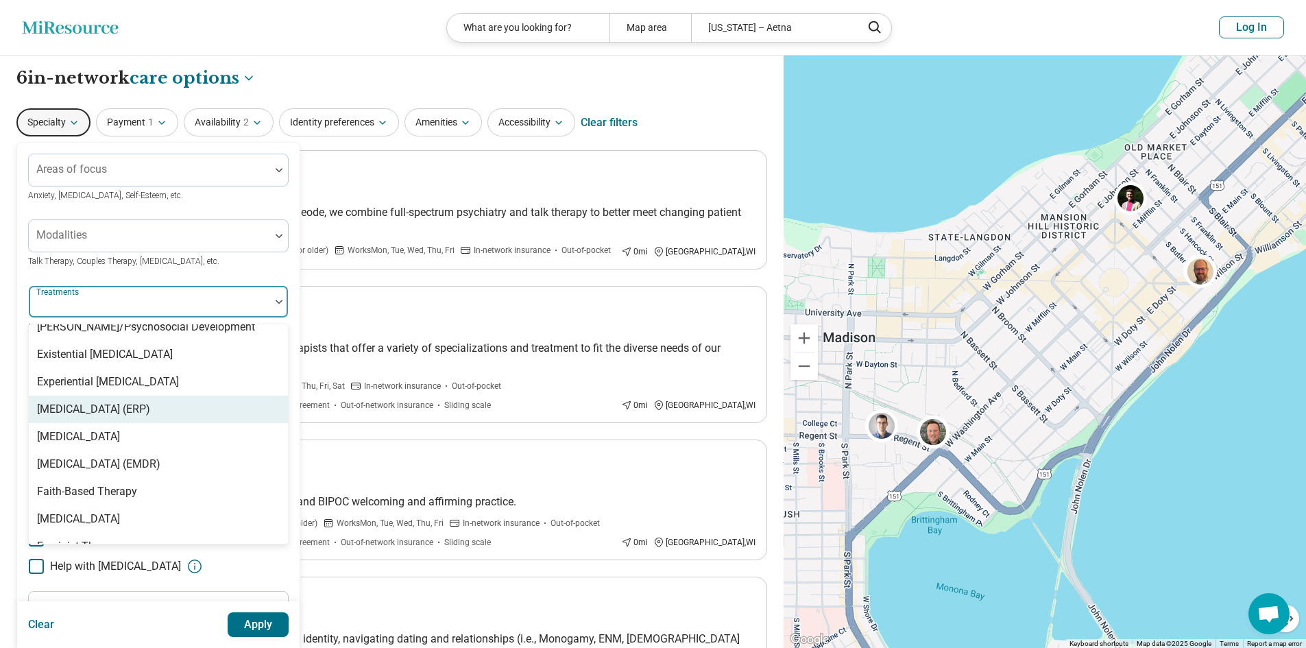
click at [103, 418] on div "[MEDICAL_DATA] (ERP)" at bounding box center [93, 409] width 113 height 16
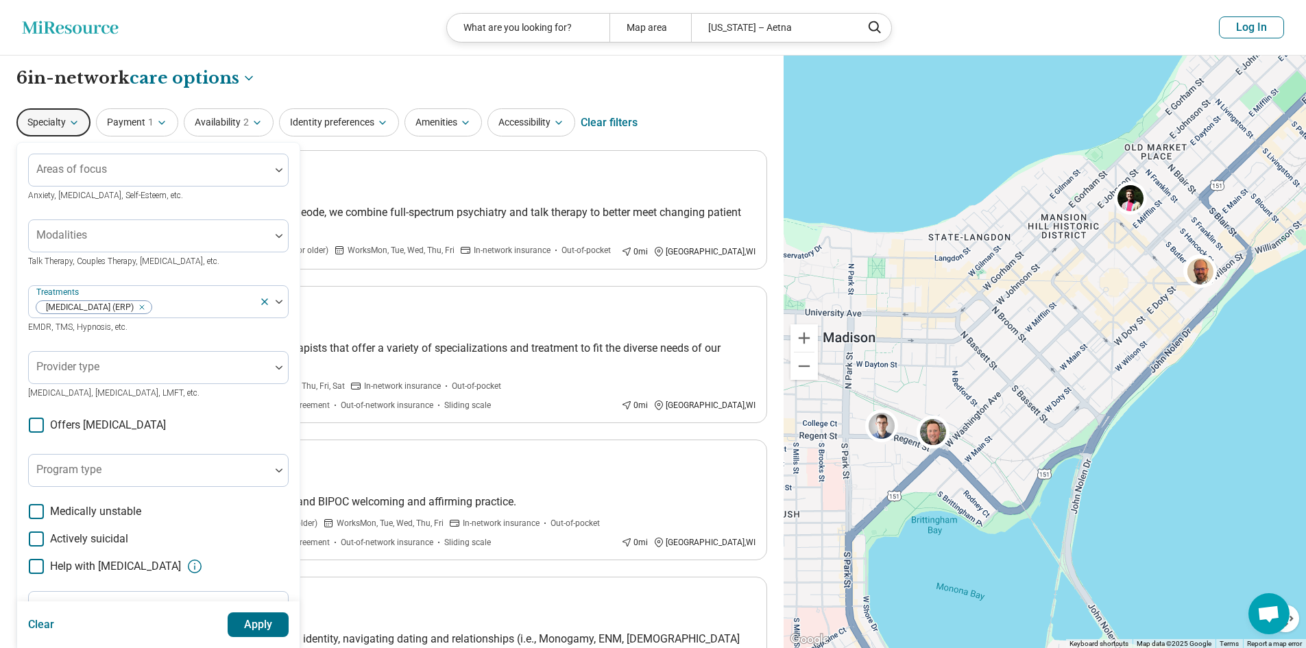
click at [245, 625] on button "Apply" at bounding box center [259, 624] width 62 height 25
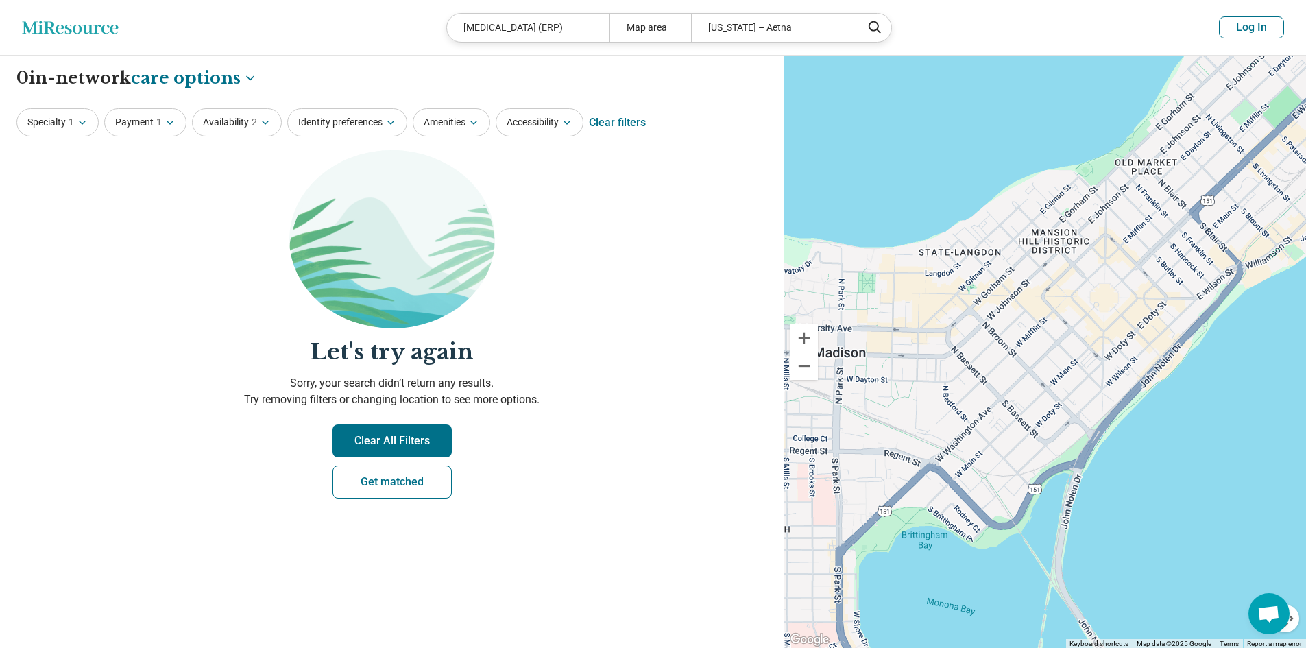
drag, startPoint x: 1141, startPoint y: 232, endPoint x: 1097, endPoint y: 290, distance: 72.4
click at [1098, 290] on div at bounding box center [1045, 352] width 522 height 593
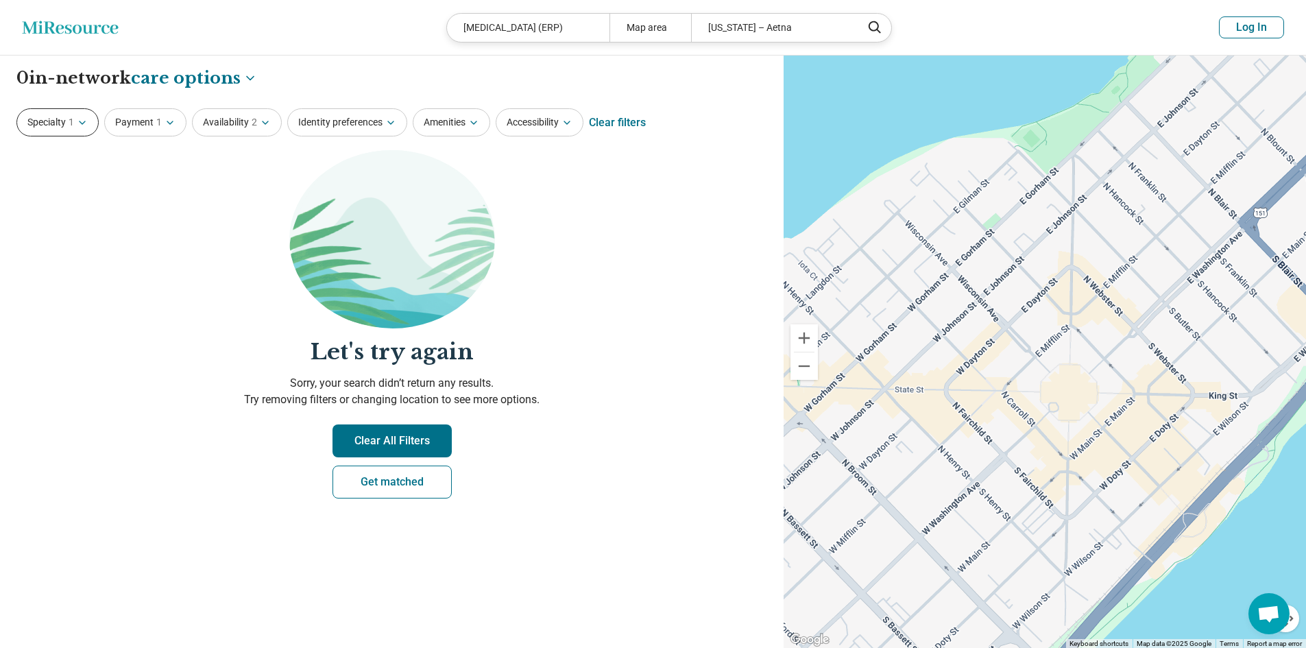
click at [36, 116] on button "Specialty 1" at bounding box center [57, 122] width 82 height 28
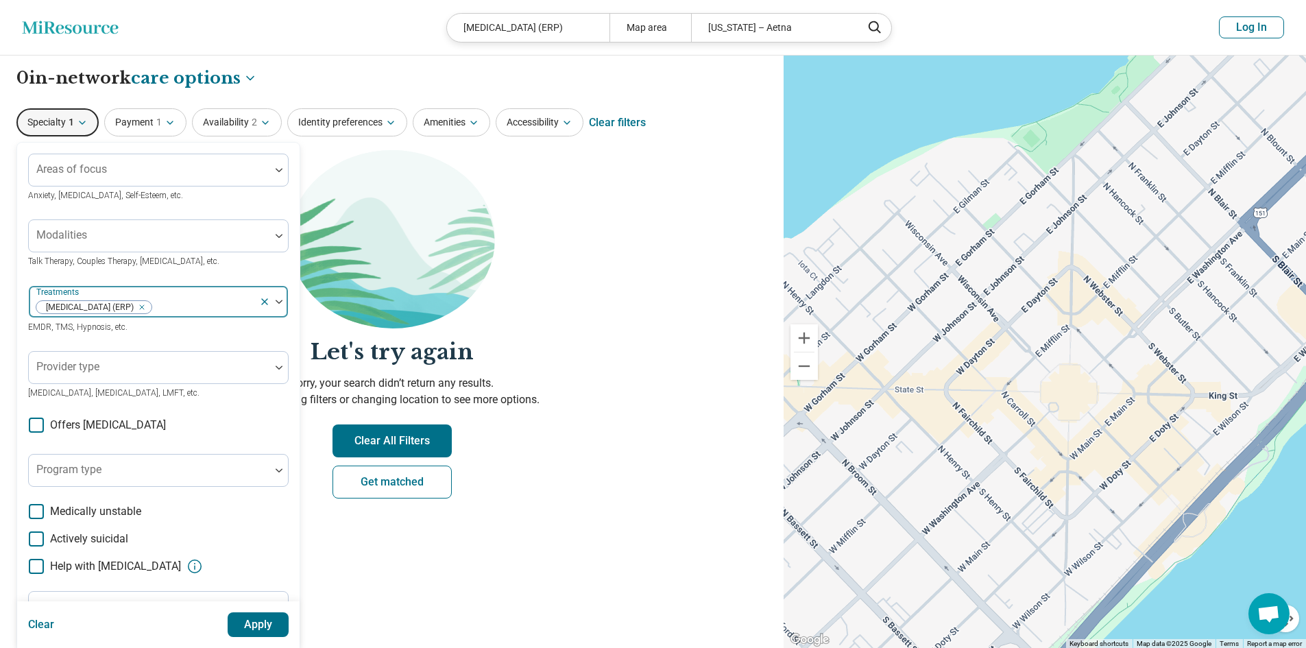
click at [231, 304] on div at bounding box center [203, 307] width 101 height 19
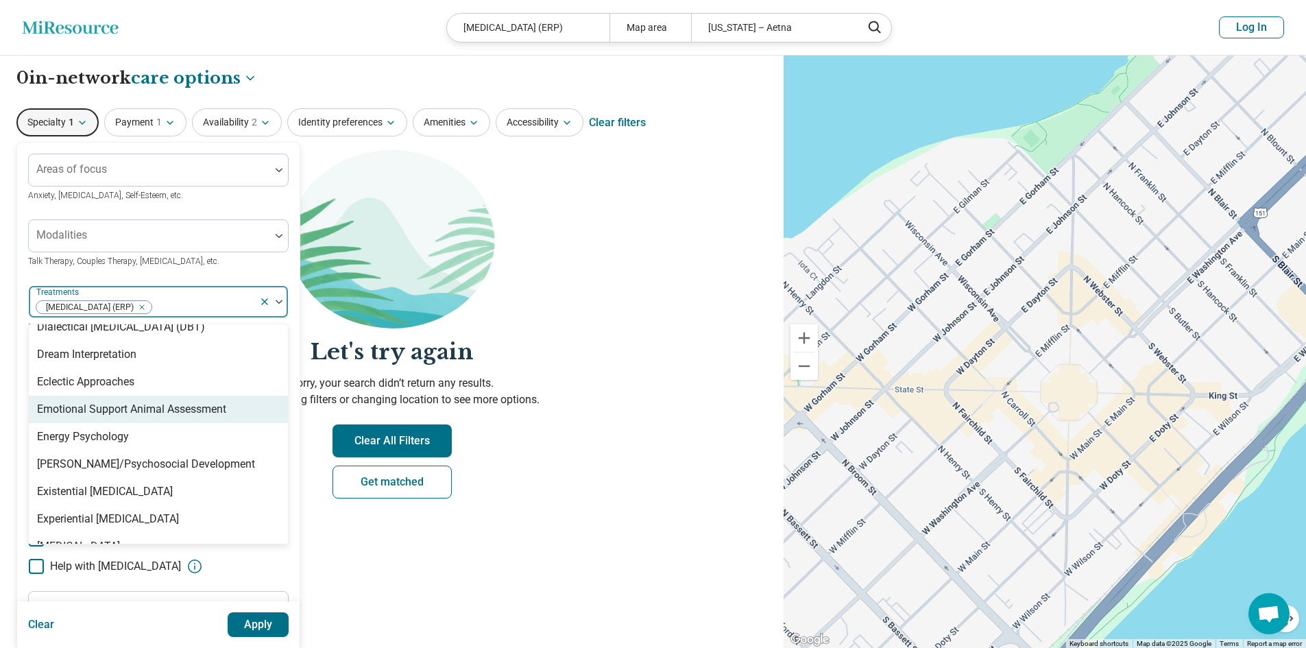
scroll to position [960, 0]
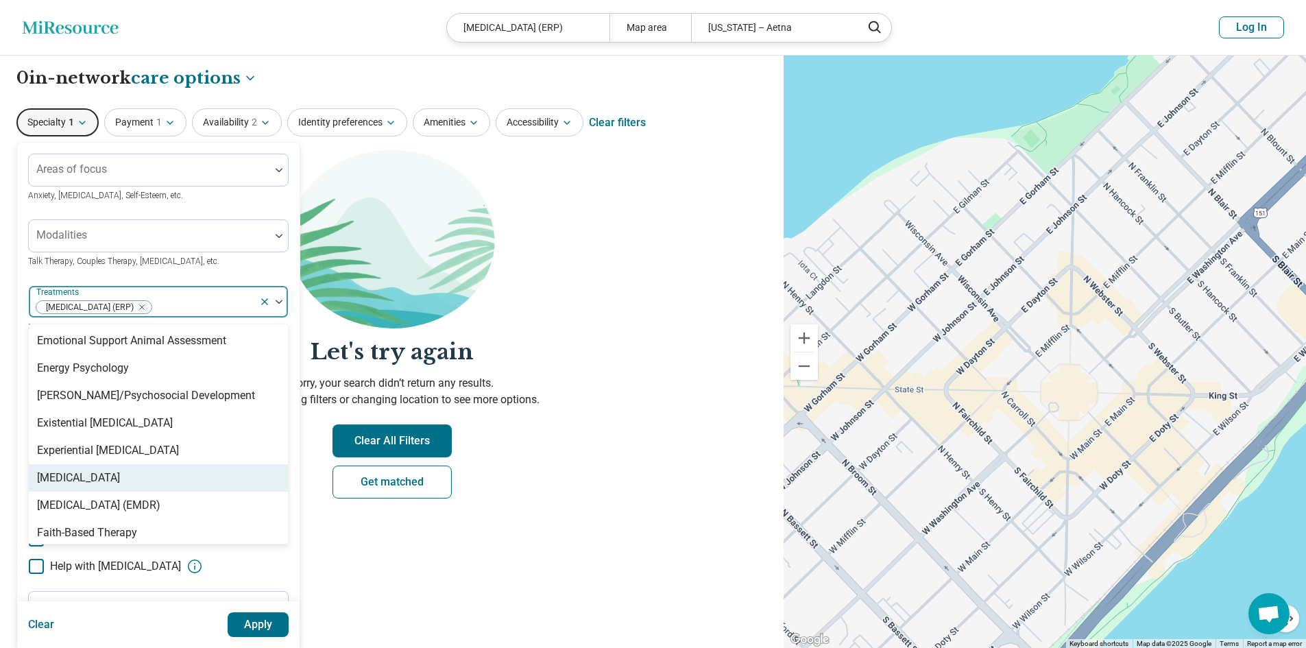
click at [154, 492] on div "[MEDICAL_DATA]" at bounding box center [158, 477] width 259 height 27
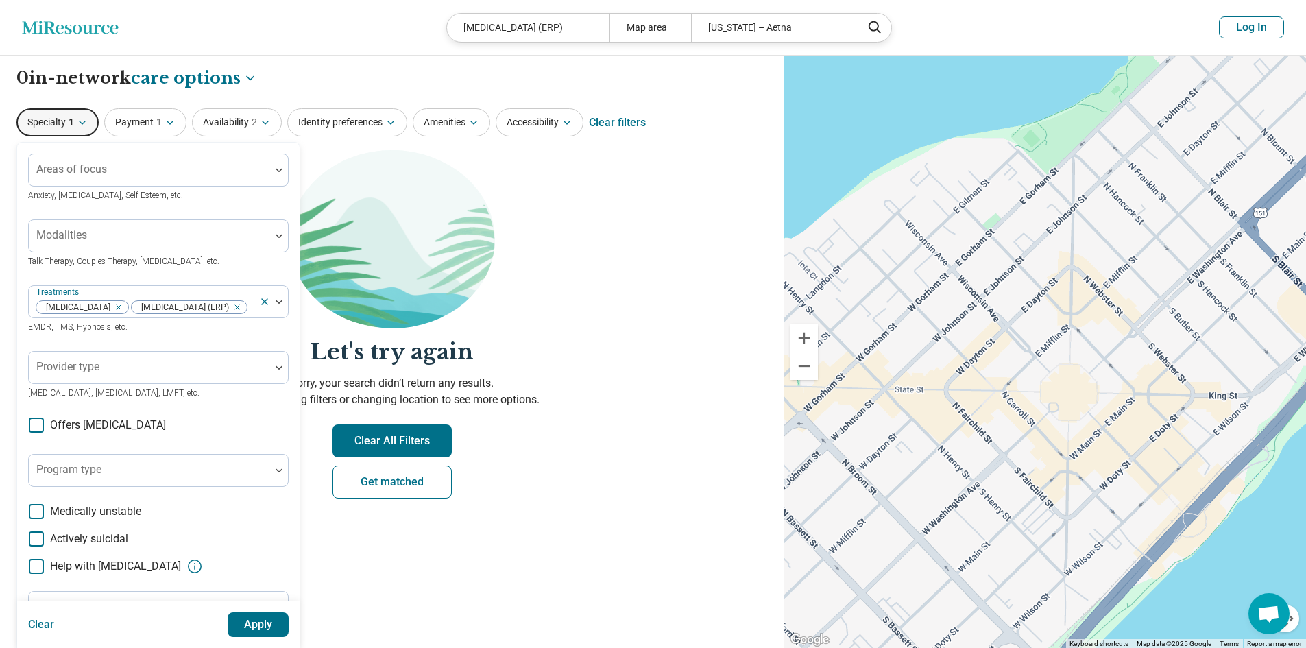
click at [255, 630] on button "Apply" at bounding box center [259, 624] width 62 height 25
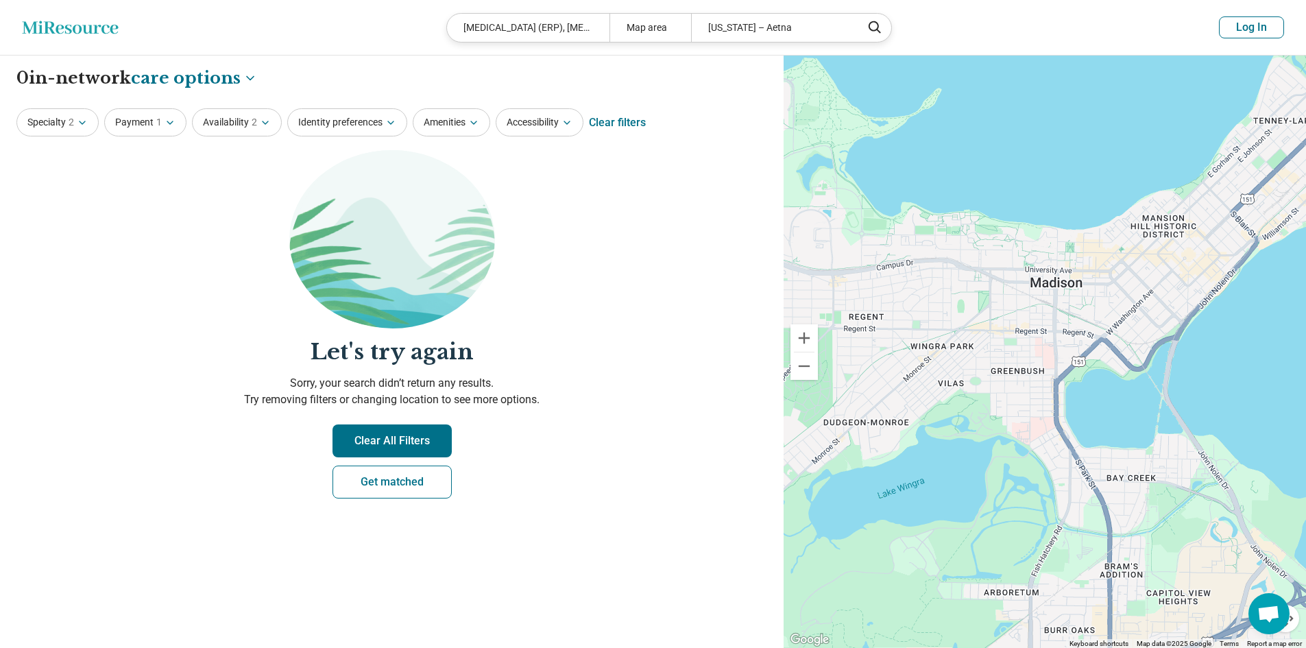
drag, startPoint x: 958, startPoint y: 400, endPoint x: 1074, endPoint y: 298, distance: 154.5
click at [1074, 298] on div at bounding box center [1045, 352] width 522 height 593
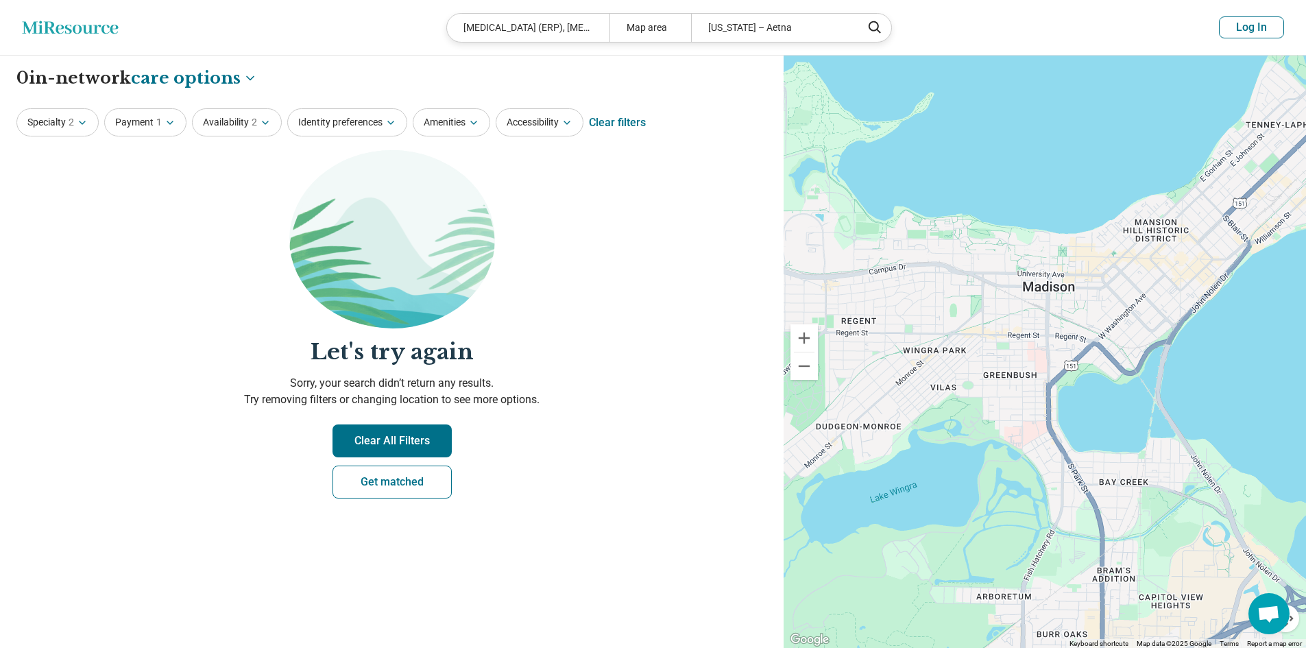
drag, startPoint x: 1218, startPoint y: 358, endPoint x: 1141, endPoint y: 429, distance: 104.8
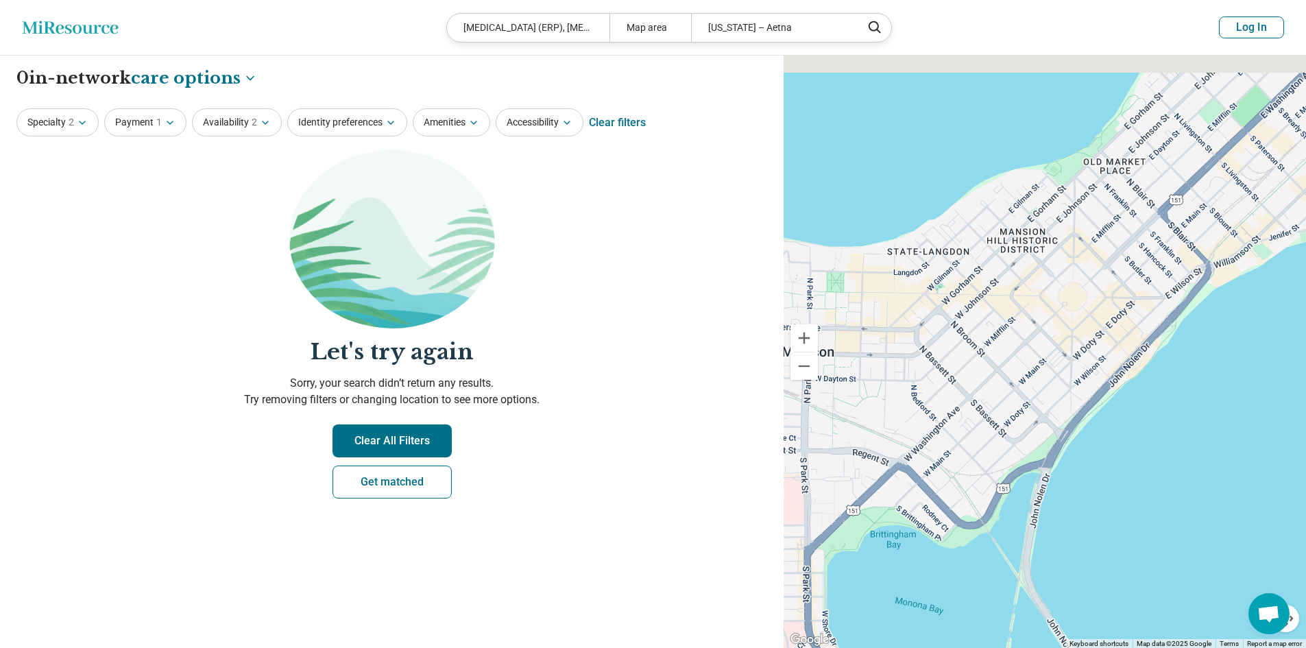
drag, startPoint x: 1176, startPoint y: 389, endPoint x: 1246, endPoint y: 450, distance: 93.3
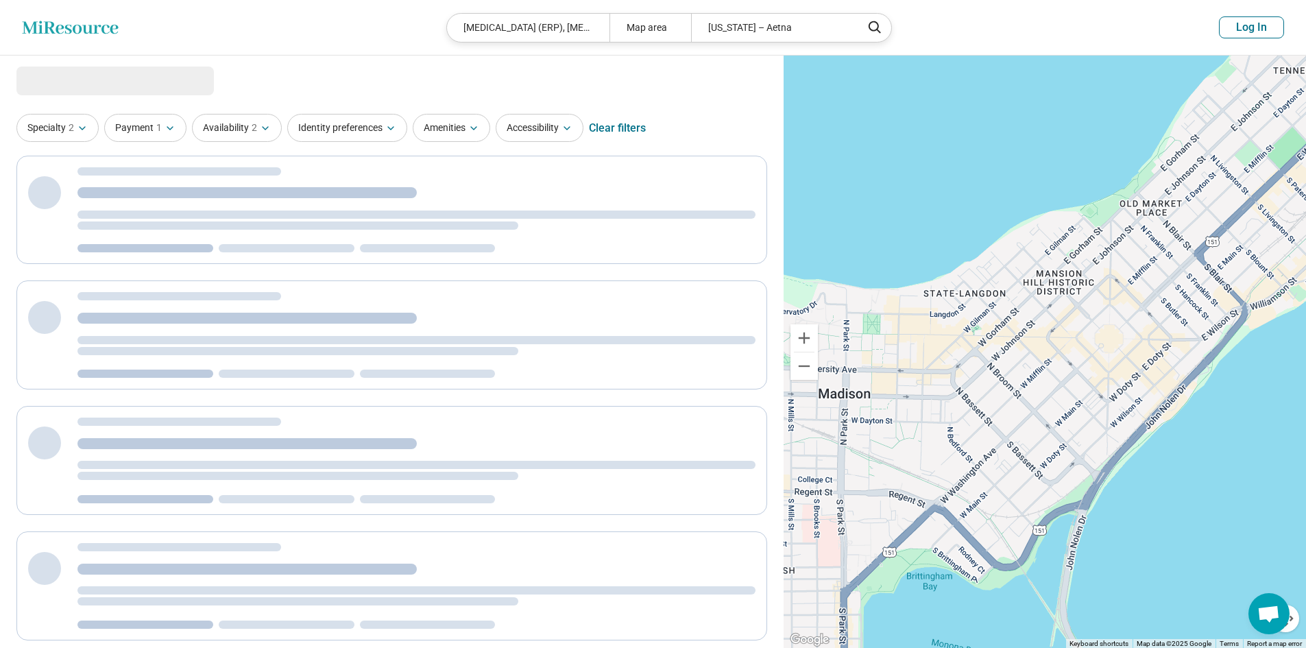
select select "***"
